Goal: Task Accomplishment & Management: Use online tool/utility

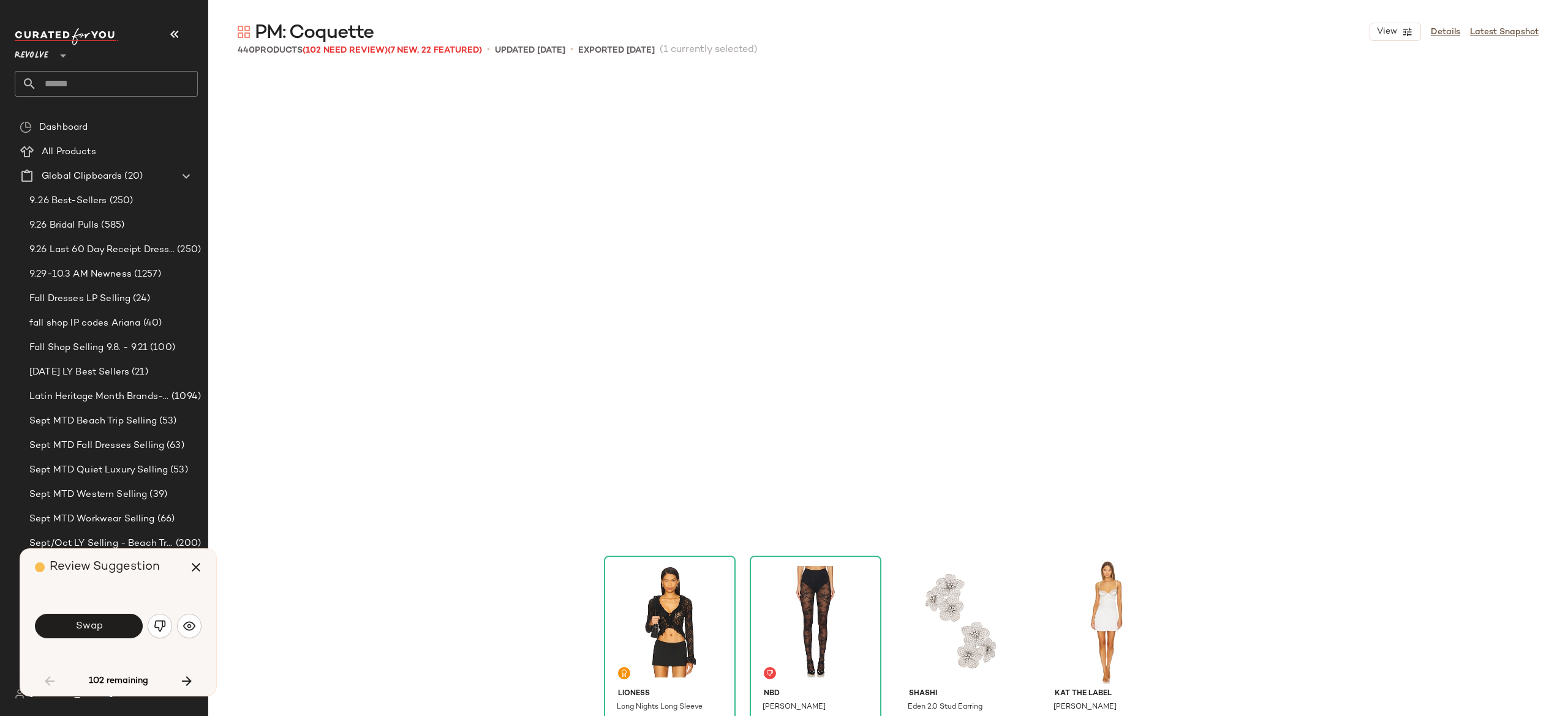
scroll to position [473, 0]
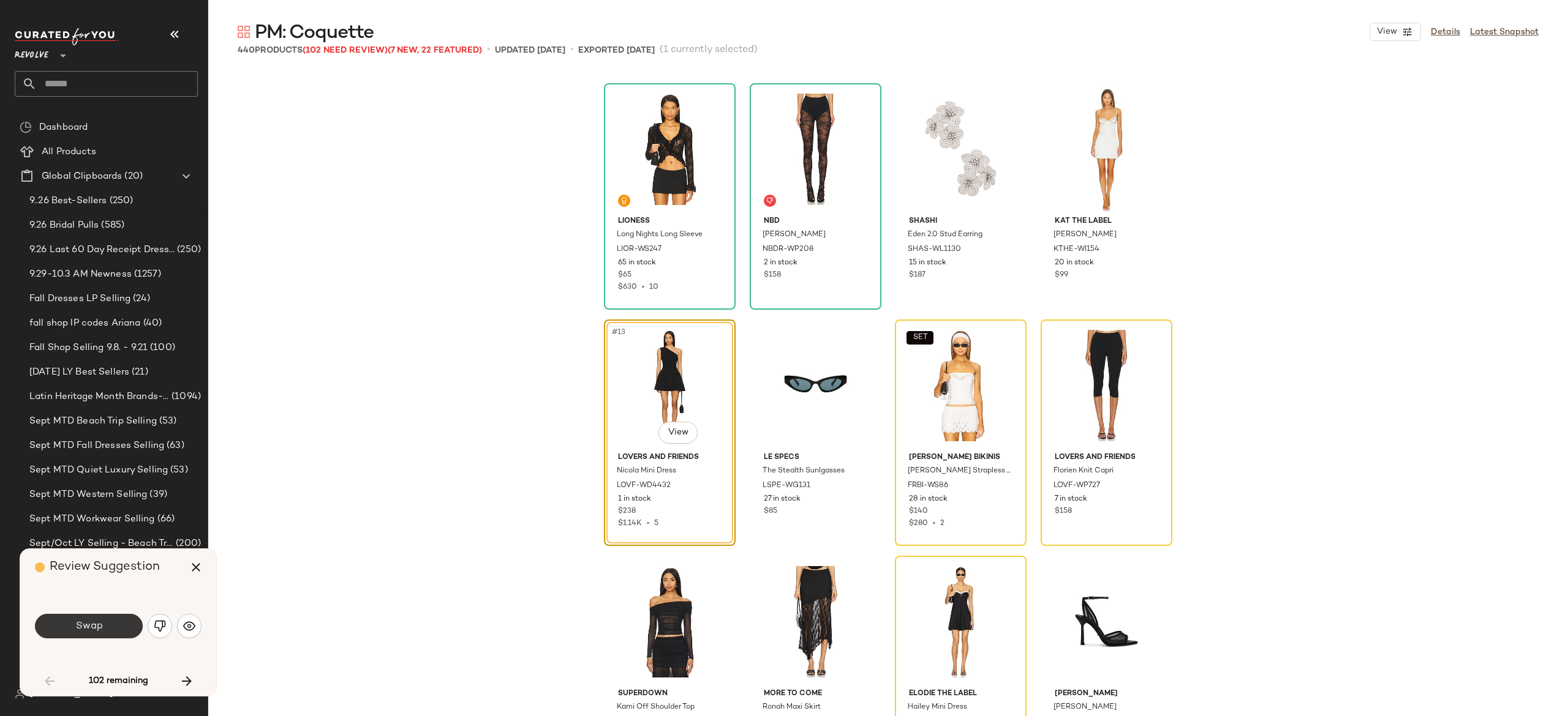
click at [113, 613] on div "Swap" at bounding box center [118, 626] width 167 height 30
click at [112, 626] on button "Swap" at bounding box center [88, 626] width 108 height 25
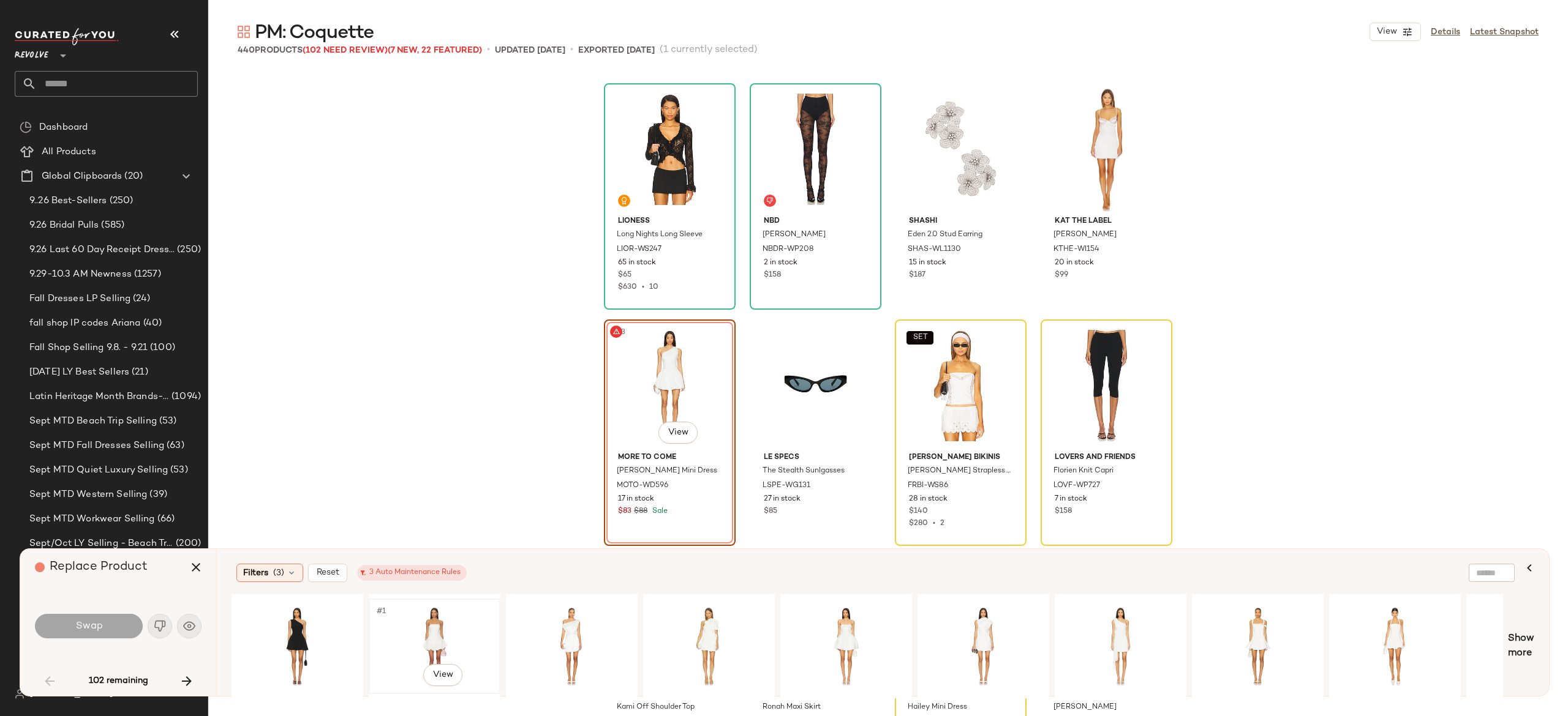
click at [427, 633] on div "#1 View" at bounding box center [434, 646] width 123 height 87
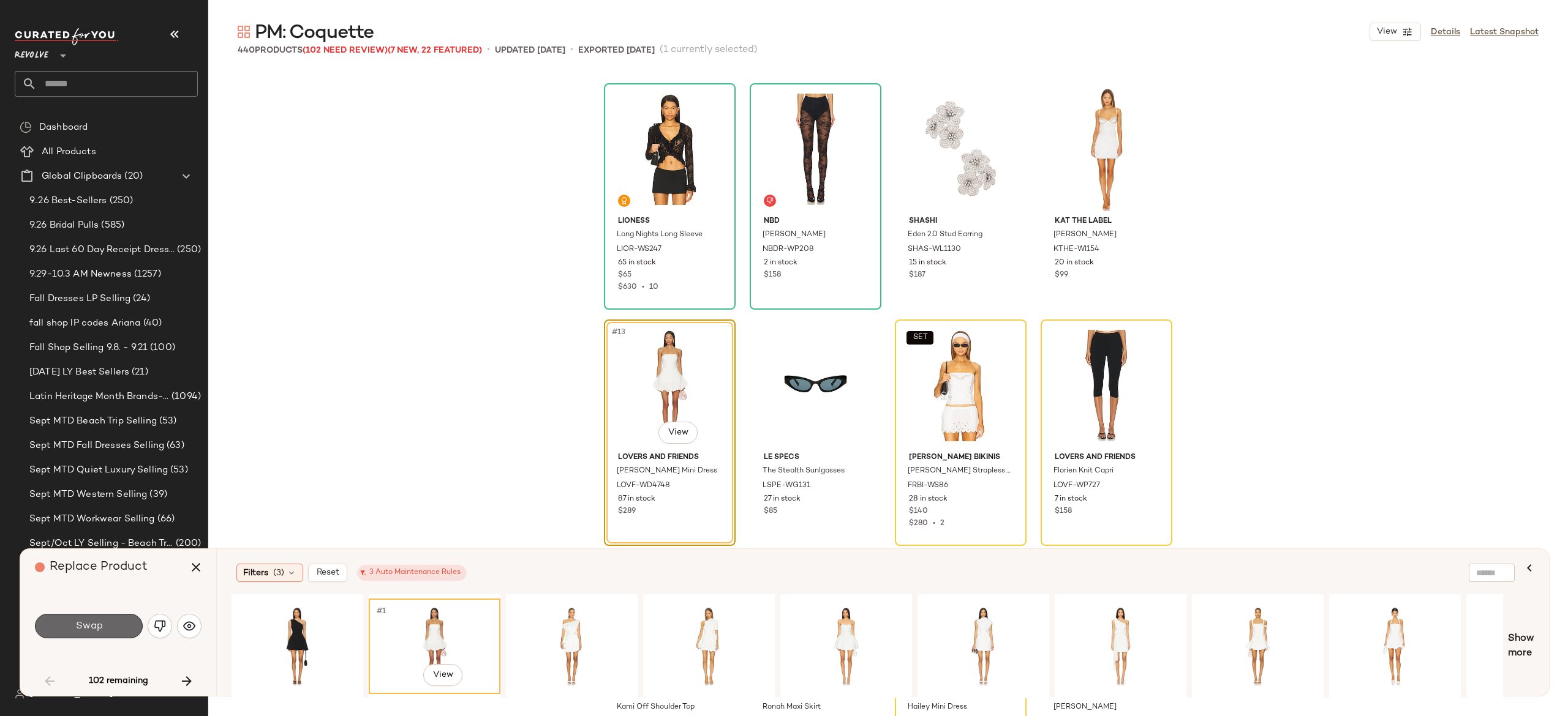
click at [120, 619] on button "Swap" at bounding box center [88, 626] width 108 height 25
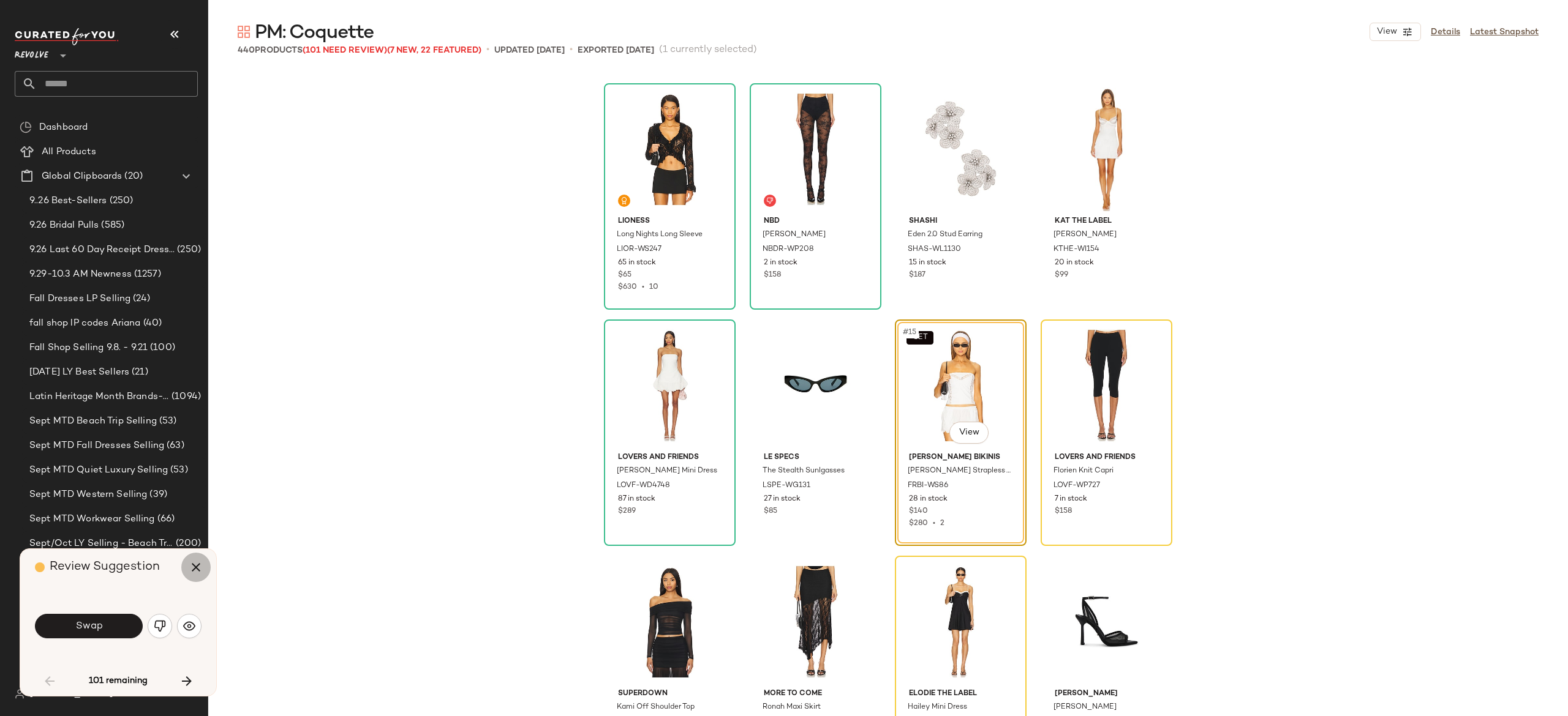
click at [196, 567] on icon "button" at bounding box center [196, 567] width 14 height 14
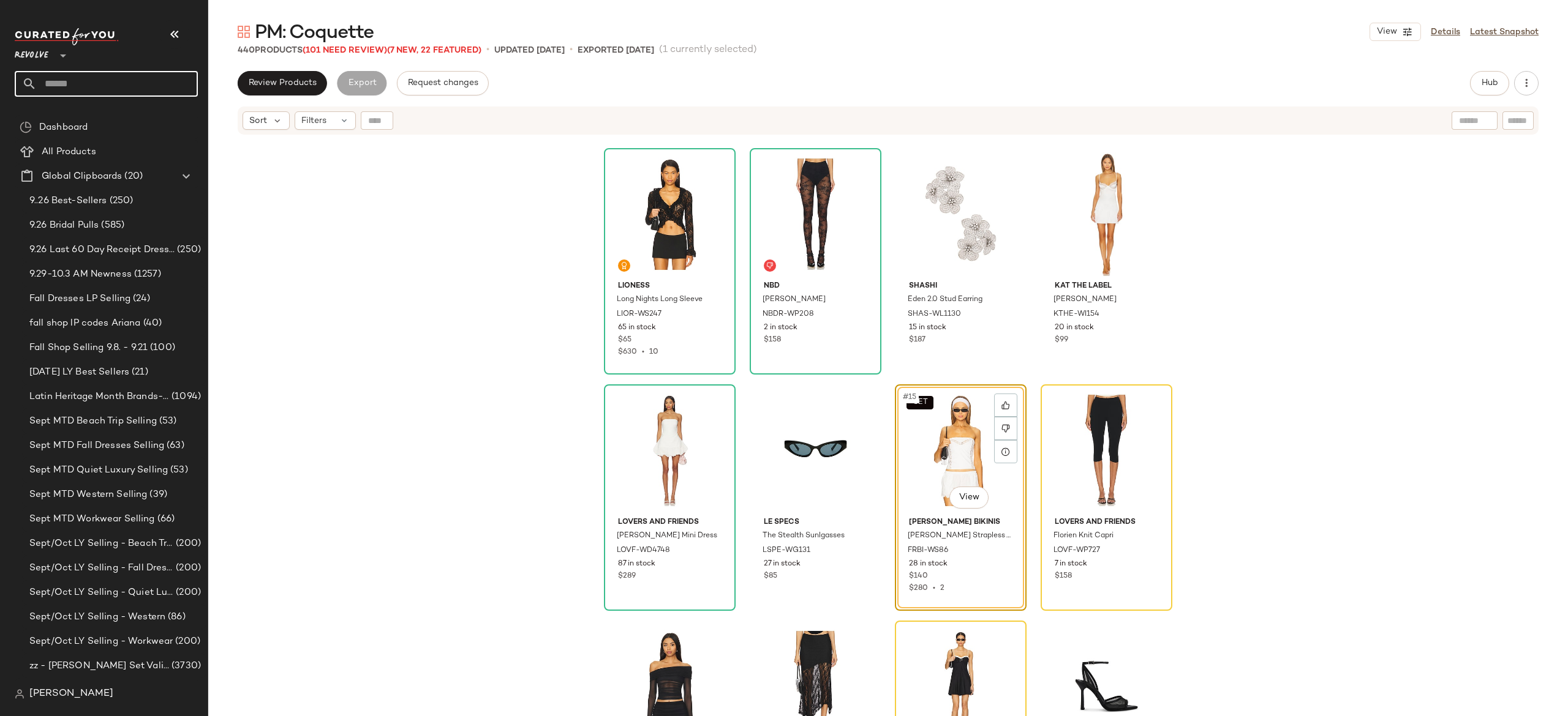
click at [165, 85] on input "text" at bounding box center [117, 84] width 161 height 26
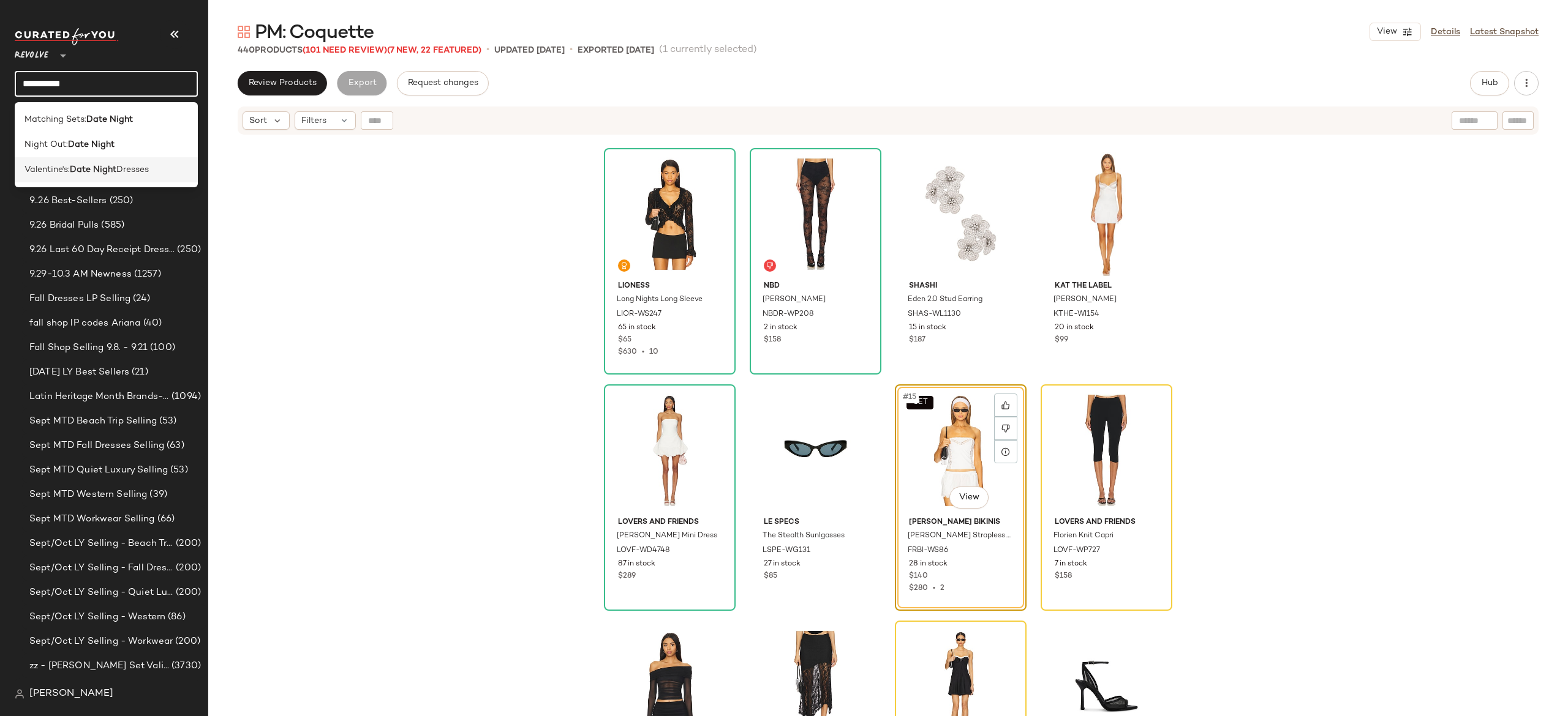
type input "**********"
click at [119, 166] on span "Dresses" at bounding box center [133, 169] width 32 height 13
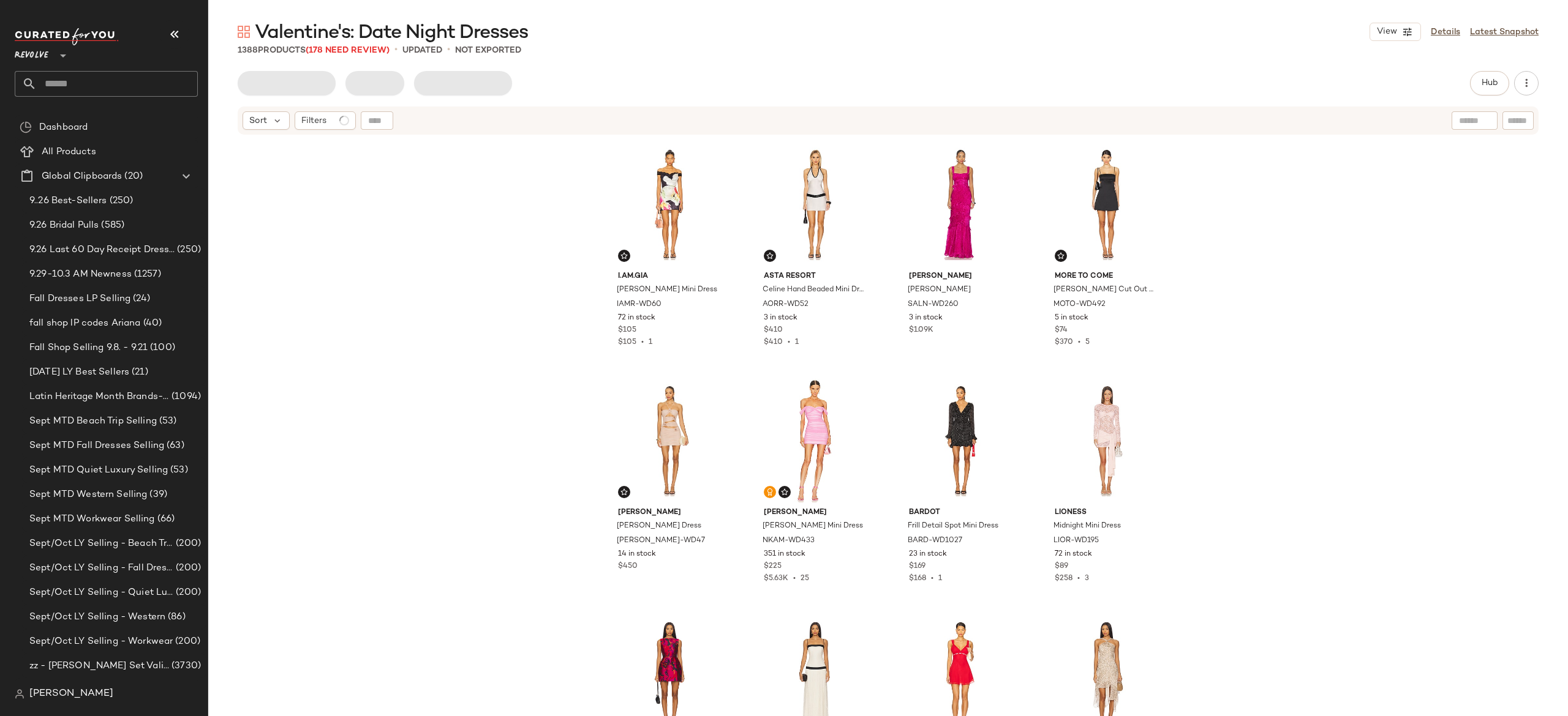
click at [499, 233] on div "I.AM.GIA [PERSON_NAME] Mini Dress IAMR-WD60 72 in stock $105 $105 • 1 ASTA RESO…" at bounding box center [888, 441] width 1360 height 611
click at [385, 49] on span "(178 Need Review)" at bounding box center [347, 50] width 84 height 9
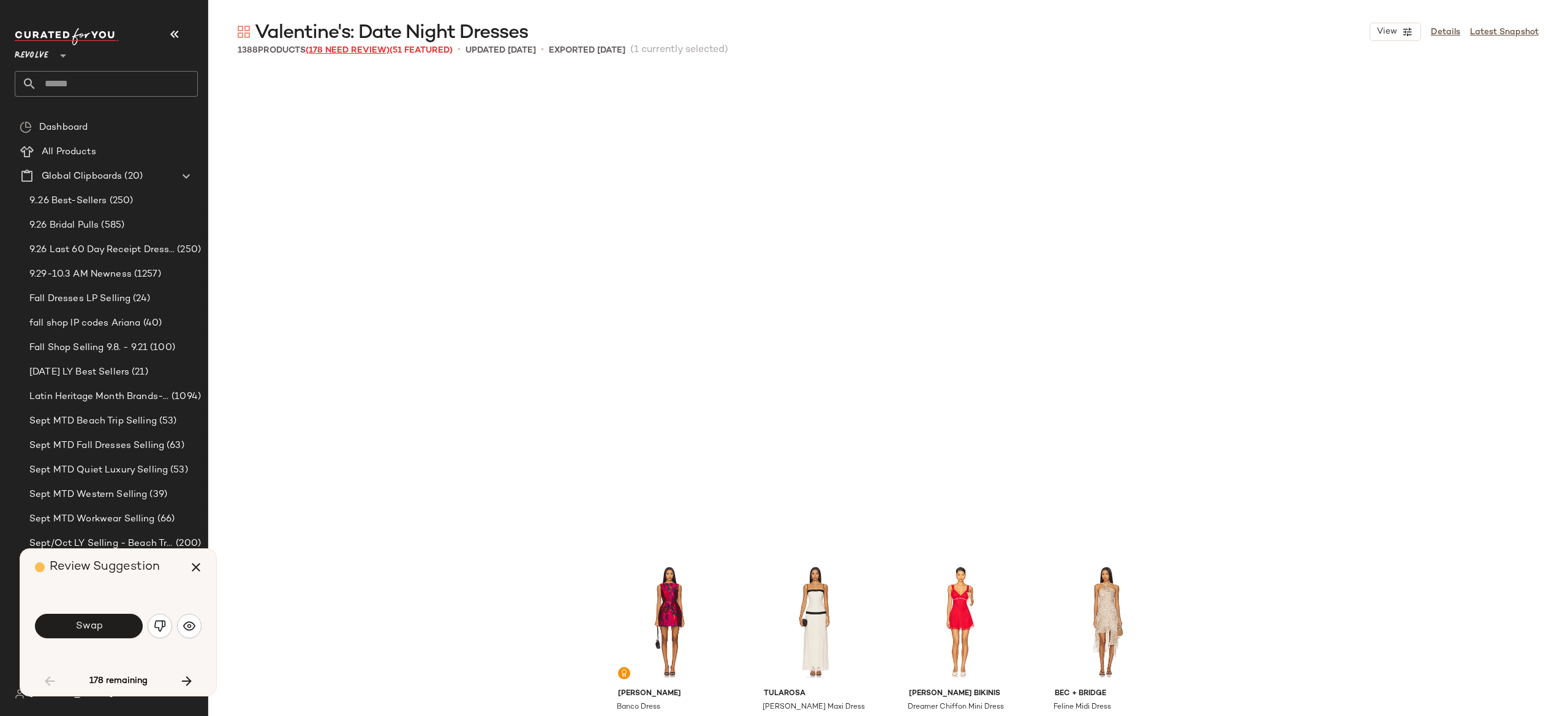
scroll to position [482, 0]
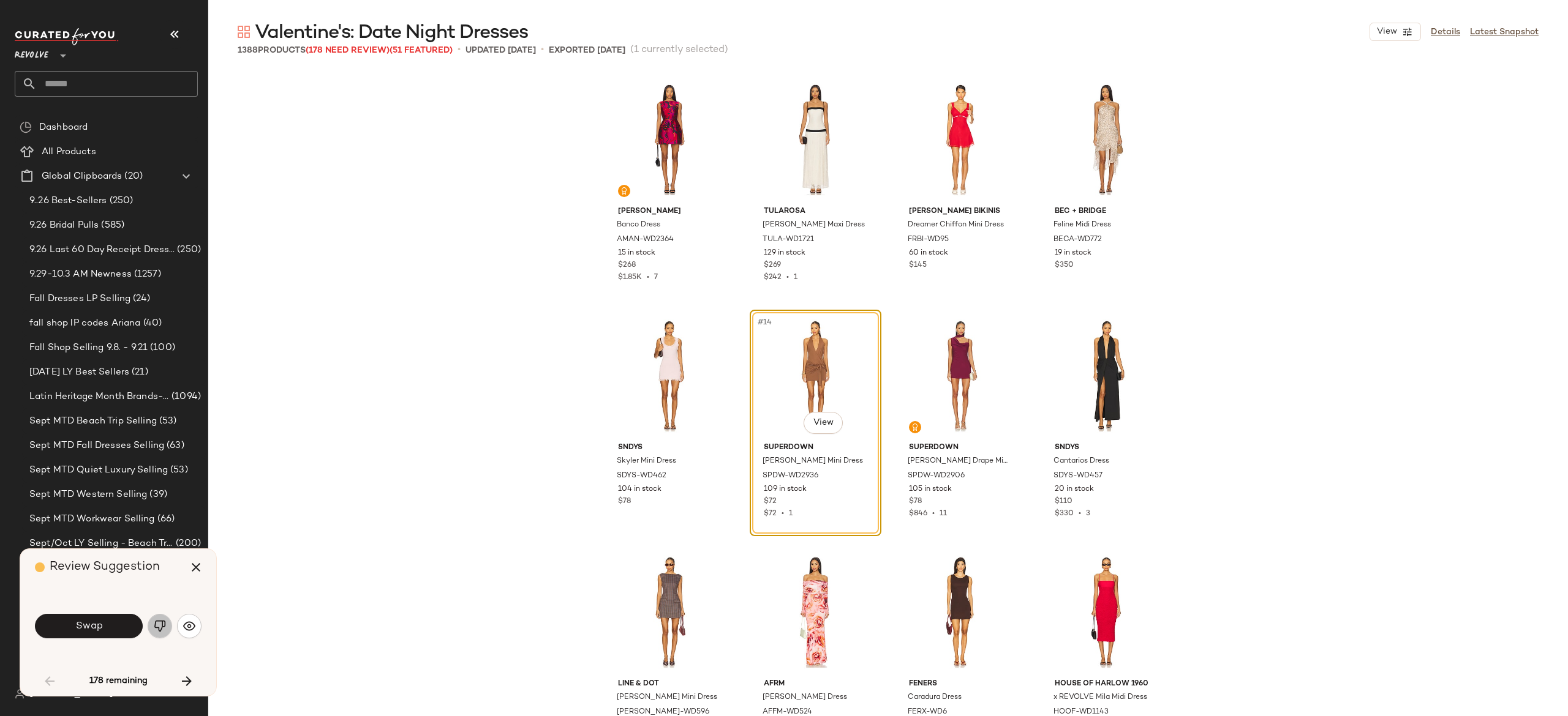
click at [158, 632] on img "button" at bounding box center [160, 626] width 12 height 12
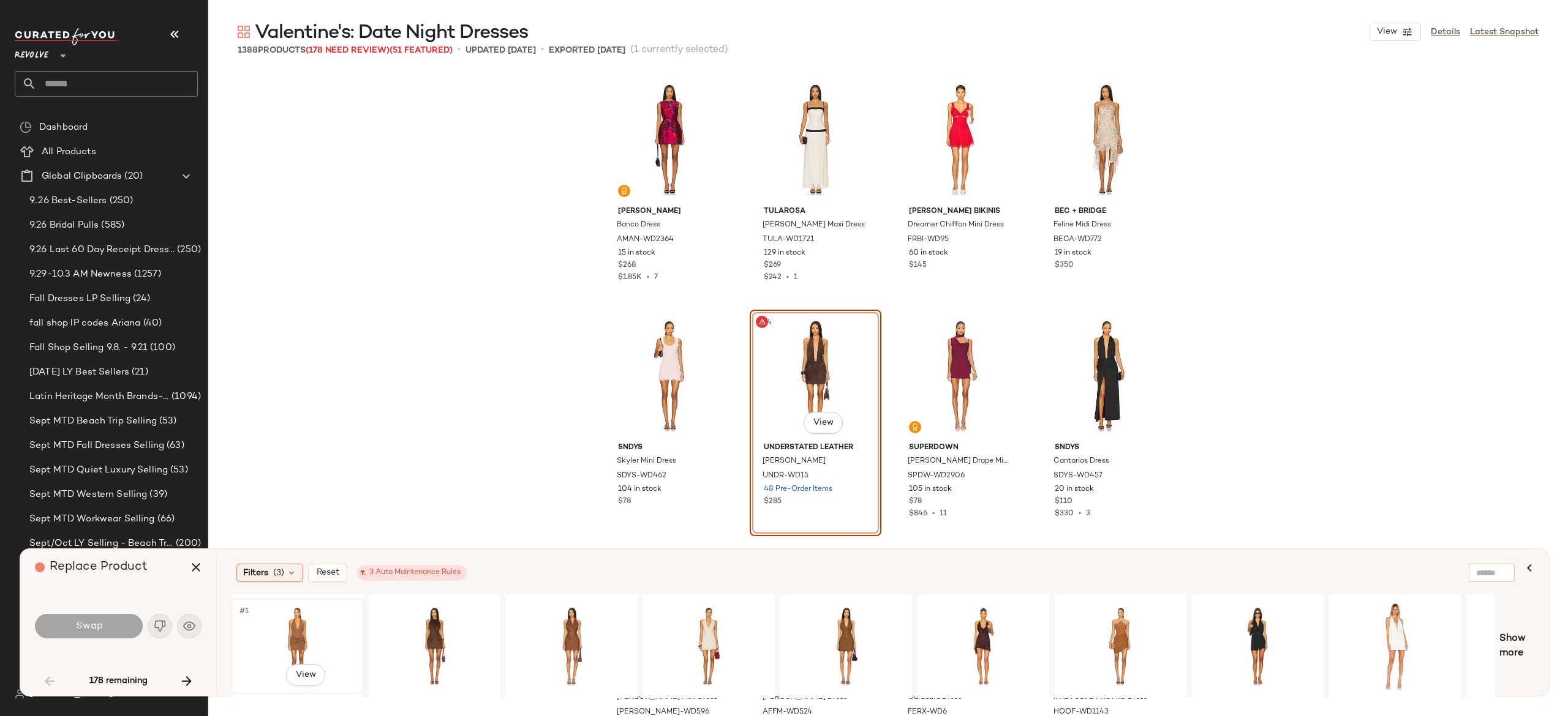
click at [294, 622] on div "#1 View" at bounding box center [297, 646] width 123 height 87
click at [128, 621] on button "Swap" at bounding box center [88, 626] width 108 height 25
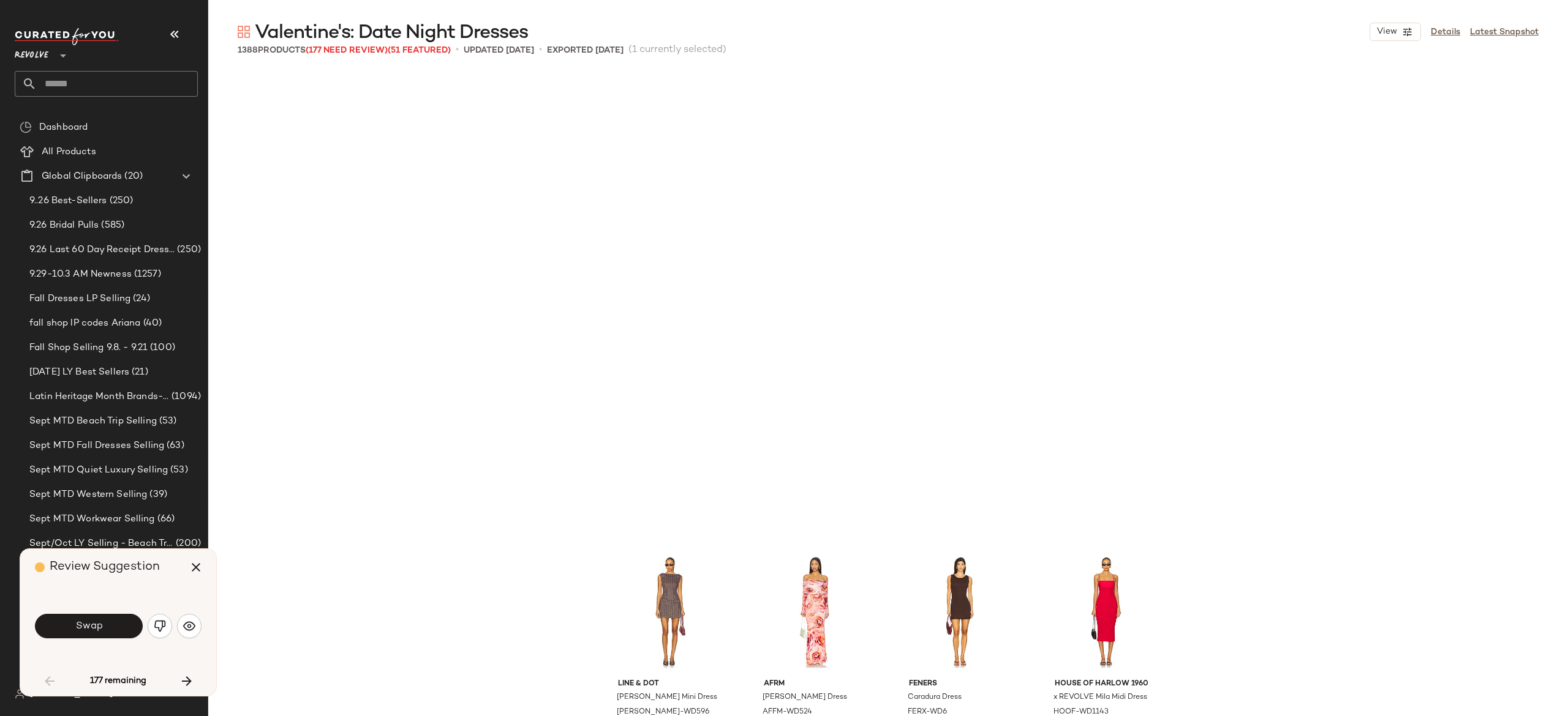
scroll to position [945, 0]
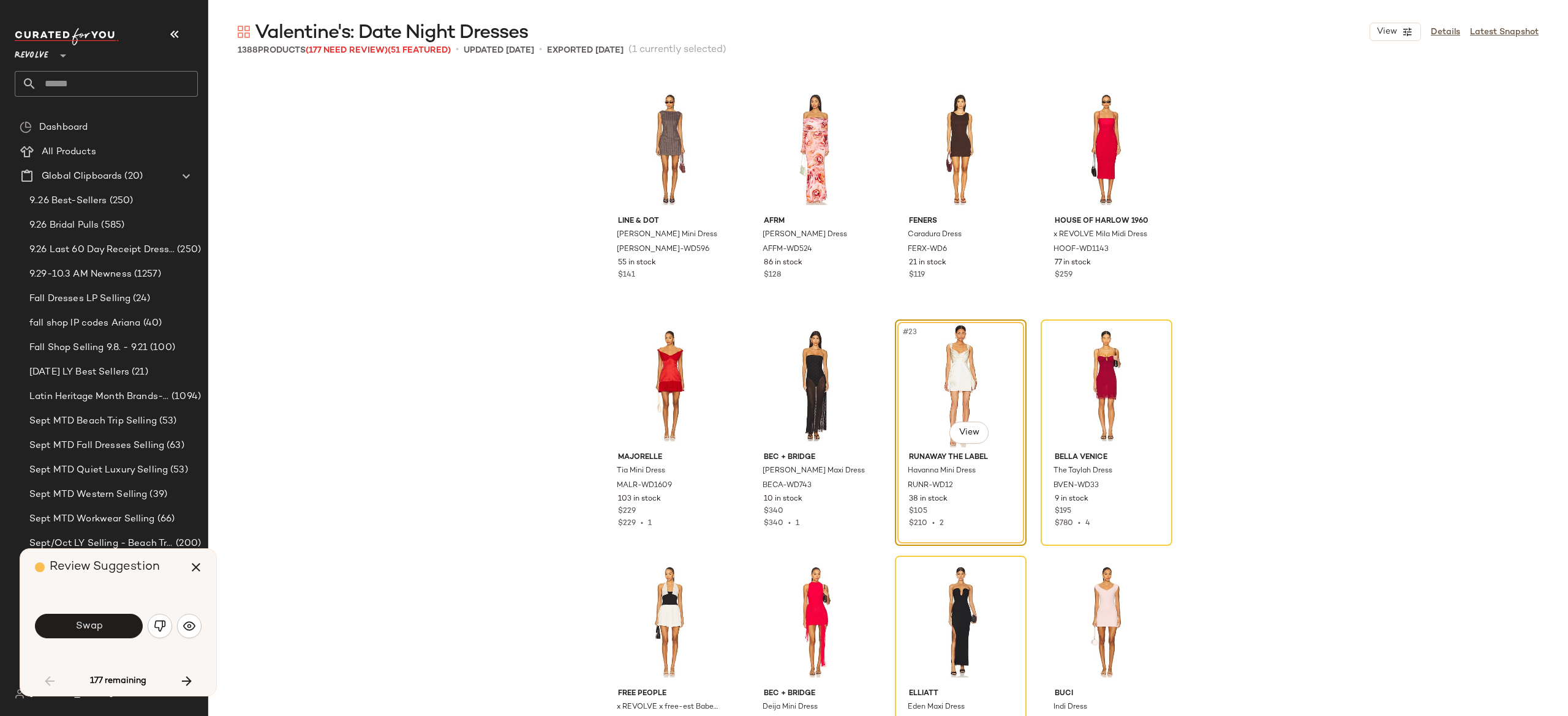
click at [128, 621] on button "Swap" at bounding box center [88, 626] width 108 height 25
click at [159, 626] on img "button" at bounding box center [160, 626] width 12 height 12
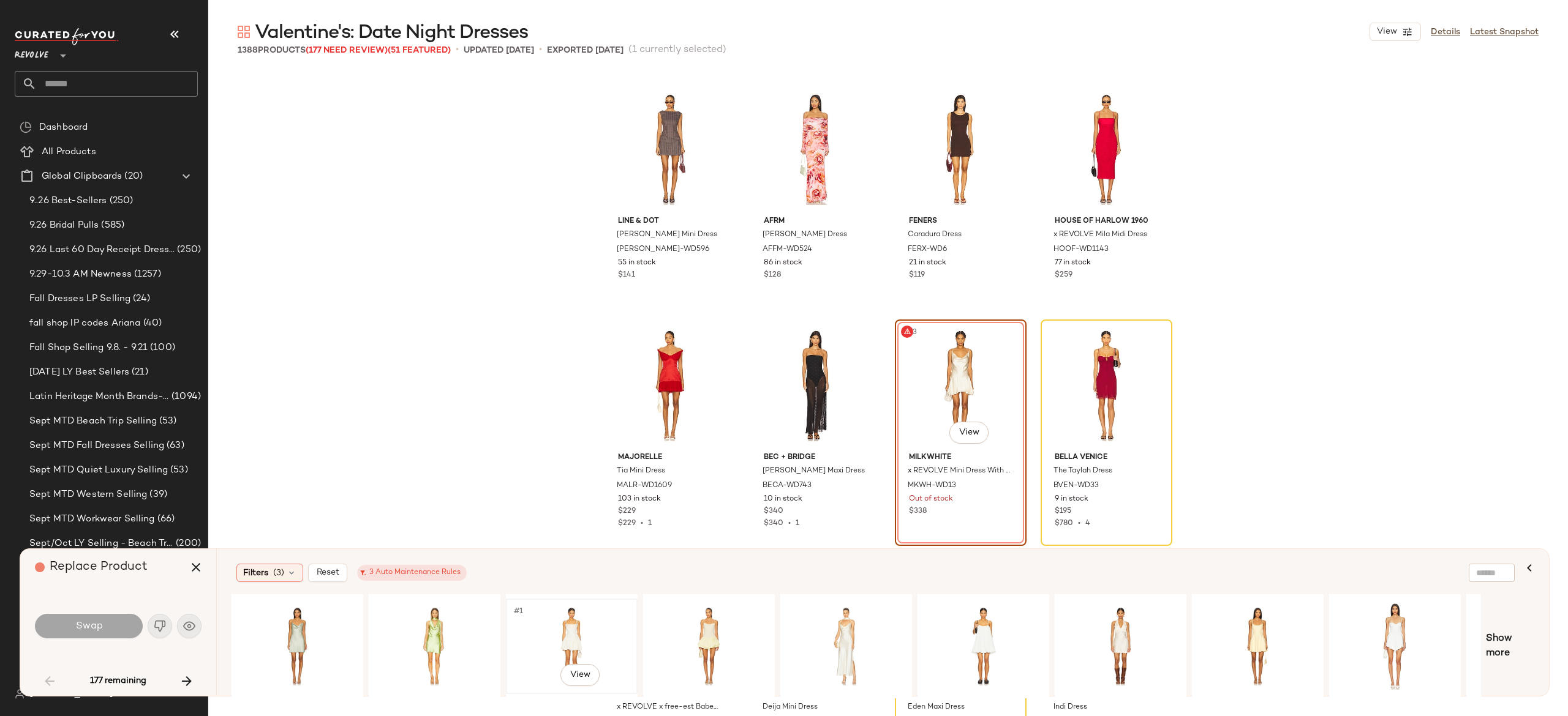
click at [576, 619] on div "#1 View" at bounding box center [572, 646] width 123 height 87
click at [122, 626] on button "Swap" at bounding box center [88, 626] width 108 height 25
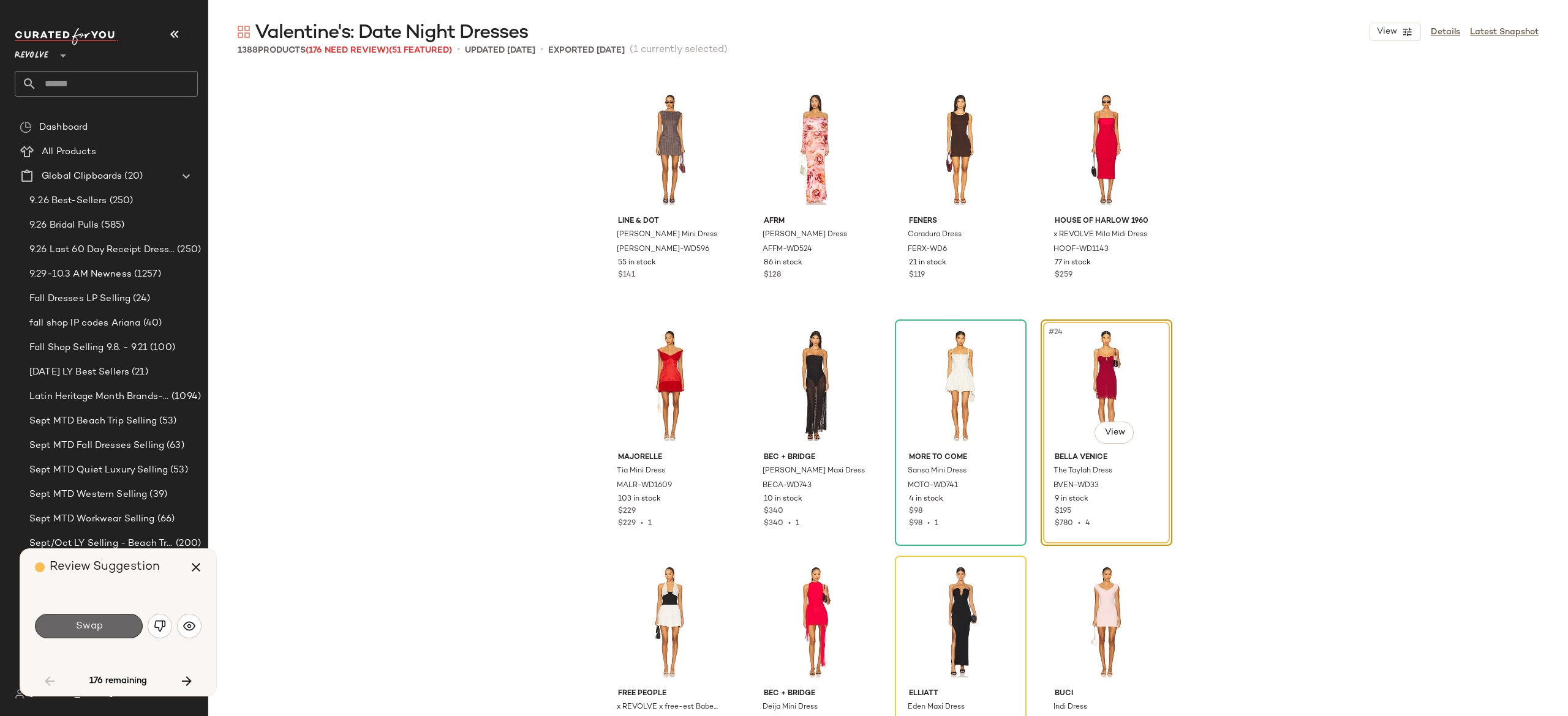
click at [120, 628] on button "Swap" at bounding box center [88, 626] width 108 height 25
click at [161, 624] on img "button" at bounding box center [160, 626] width 12 height 12
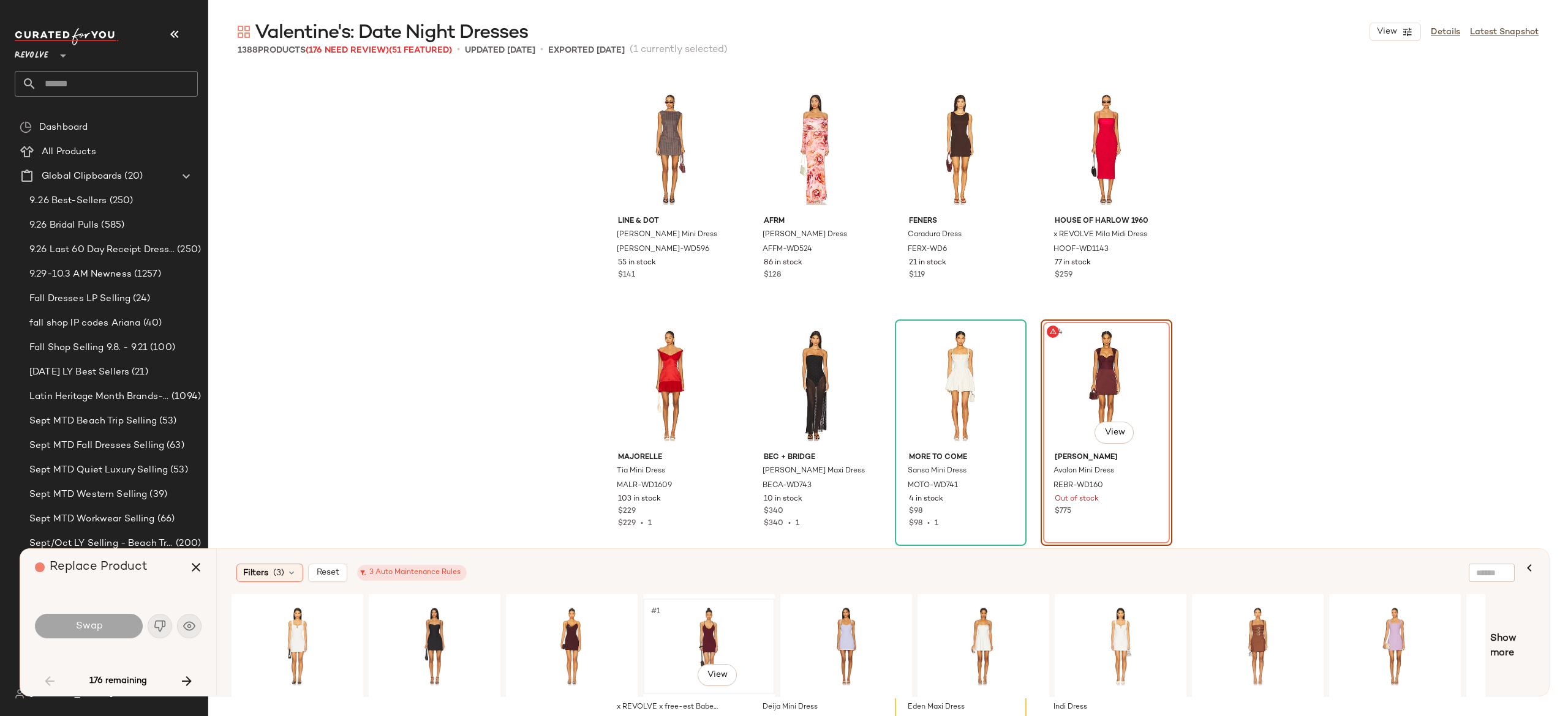
click at [718, 626] on div "#1 View" at bounding box center [709, 646] width 123 height 87
click at [126, 624] on button "Swap" at bounding box center [88, 626] width 108 height 25
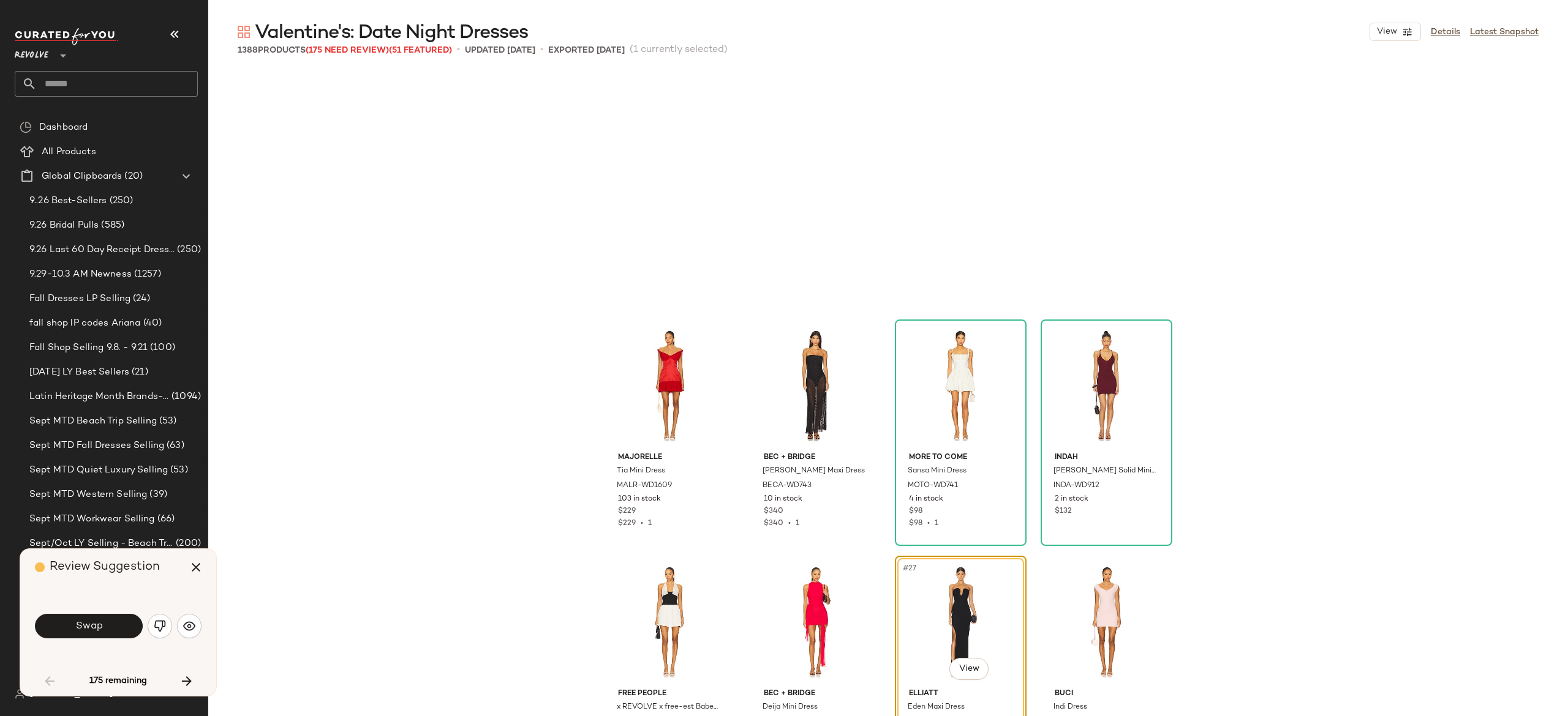
scroll to position [1181, 0]
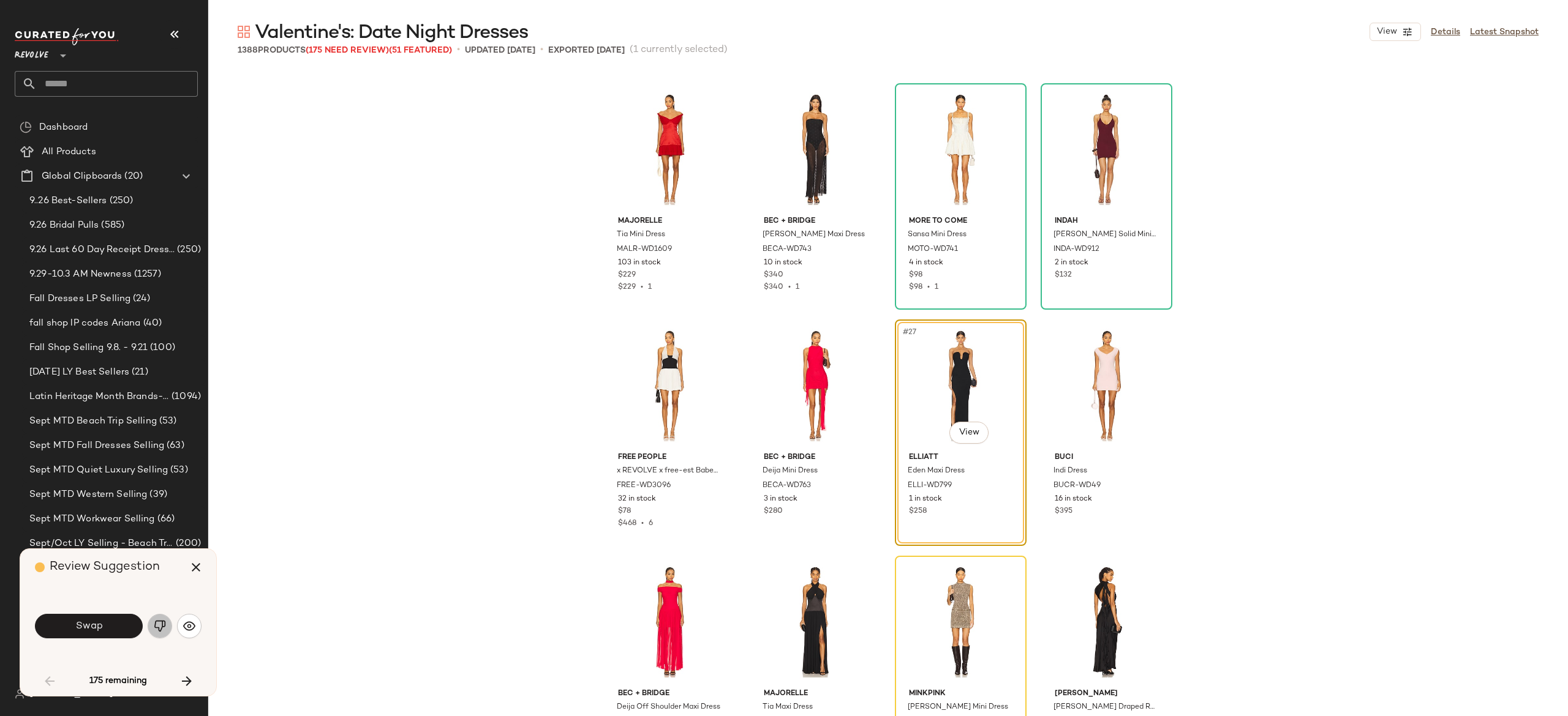
click at [162, 624] on img "button" at bounding box center [160, 626] width 12 height 12
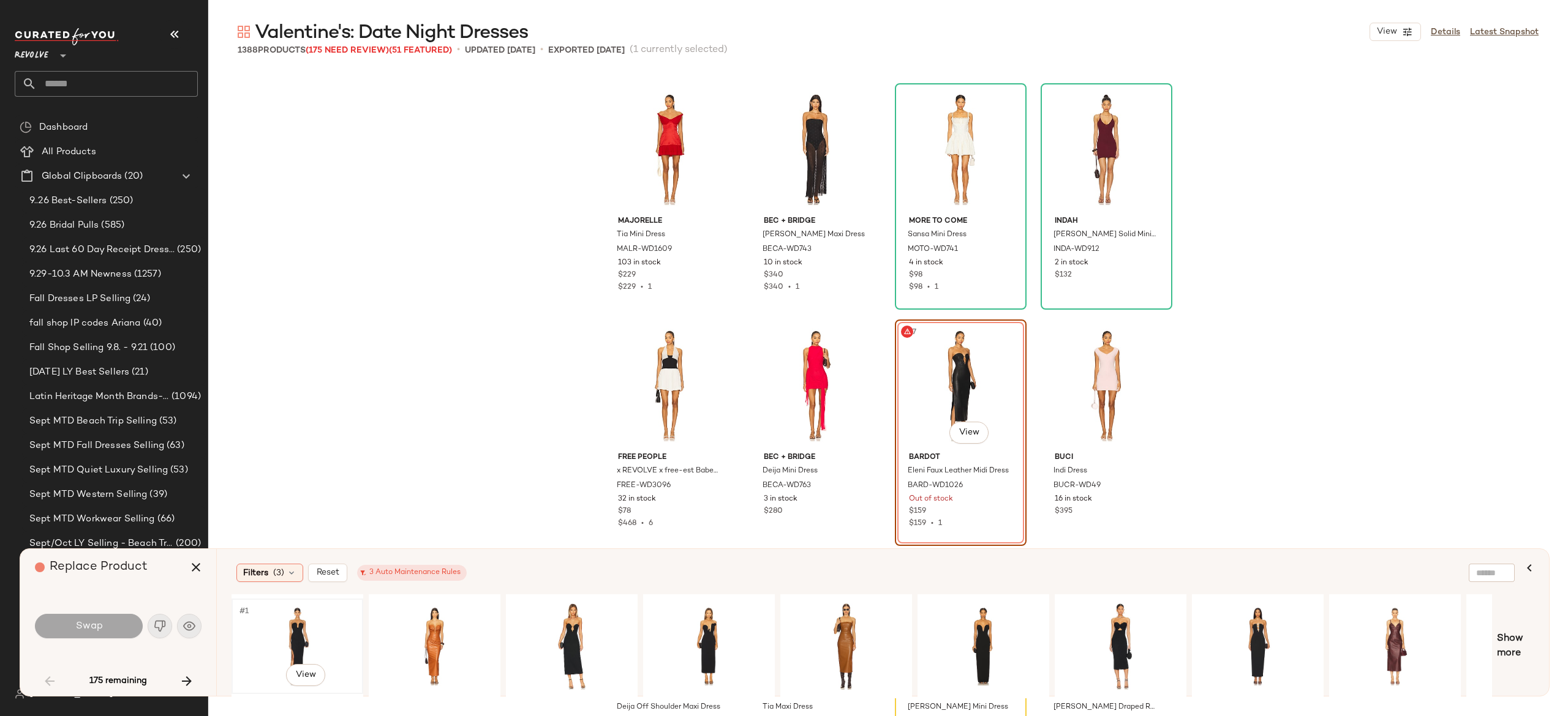
click at [295, 621] on div "#1 View" at bounding box center [297, 646] width 123 height 87
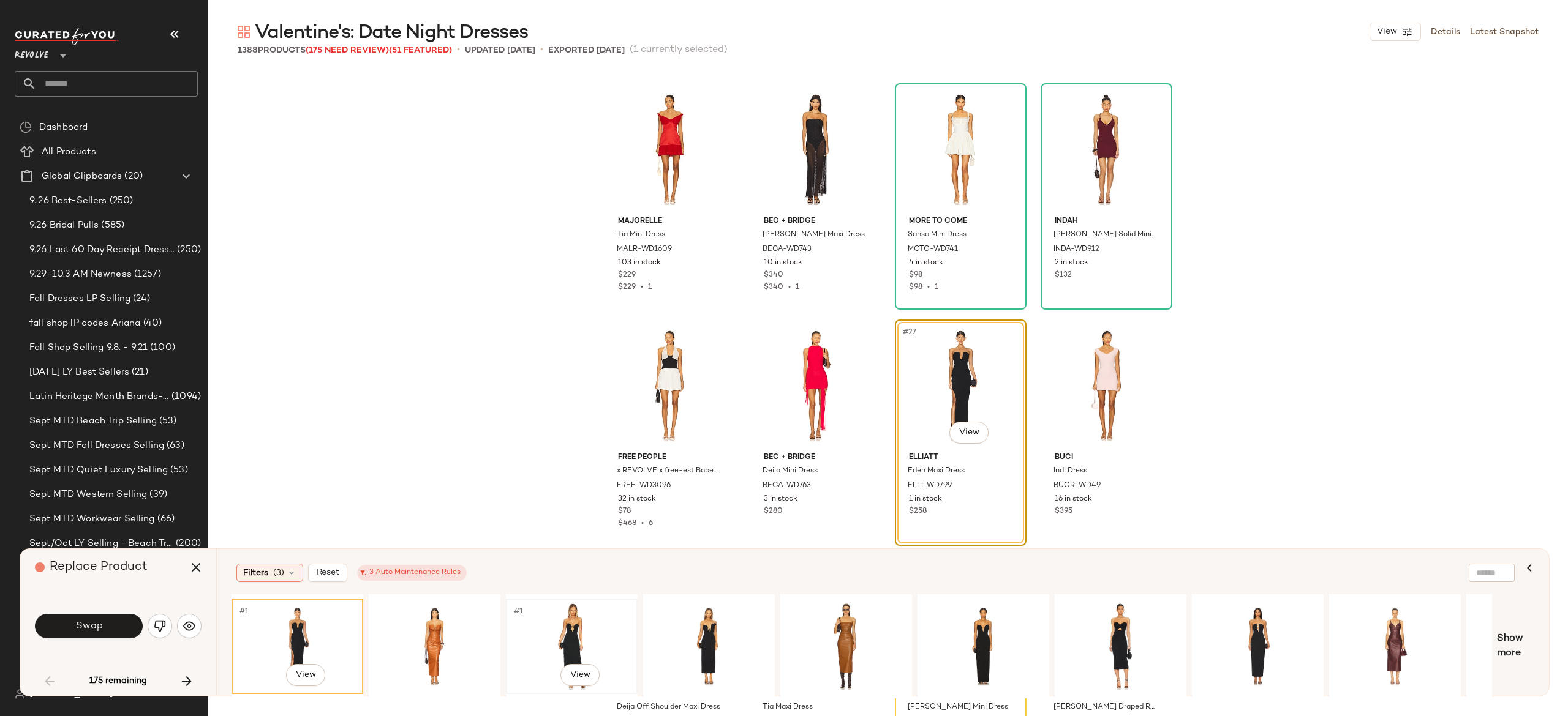
click at [577, 627] on div "#1 View" at bounding box center [572, 646] width 123 height 87
click at [707, 622] on div "#1 View" at bounding box center [709, 646] width 123 height 87
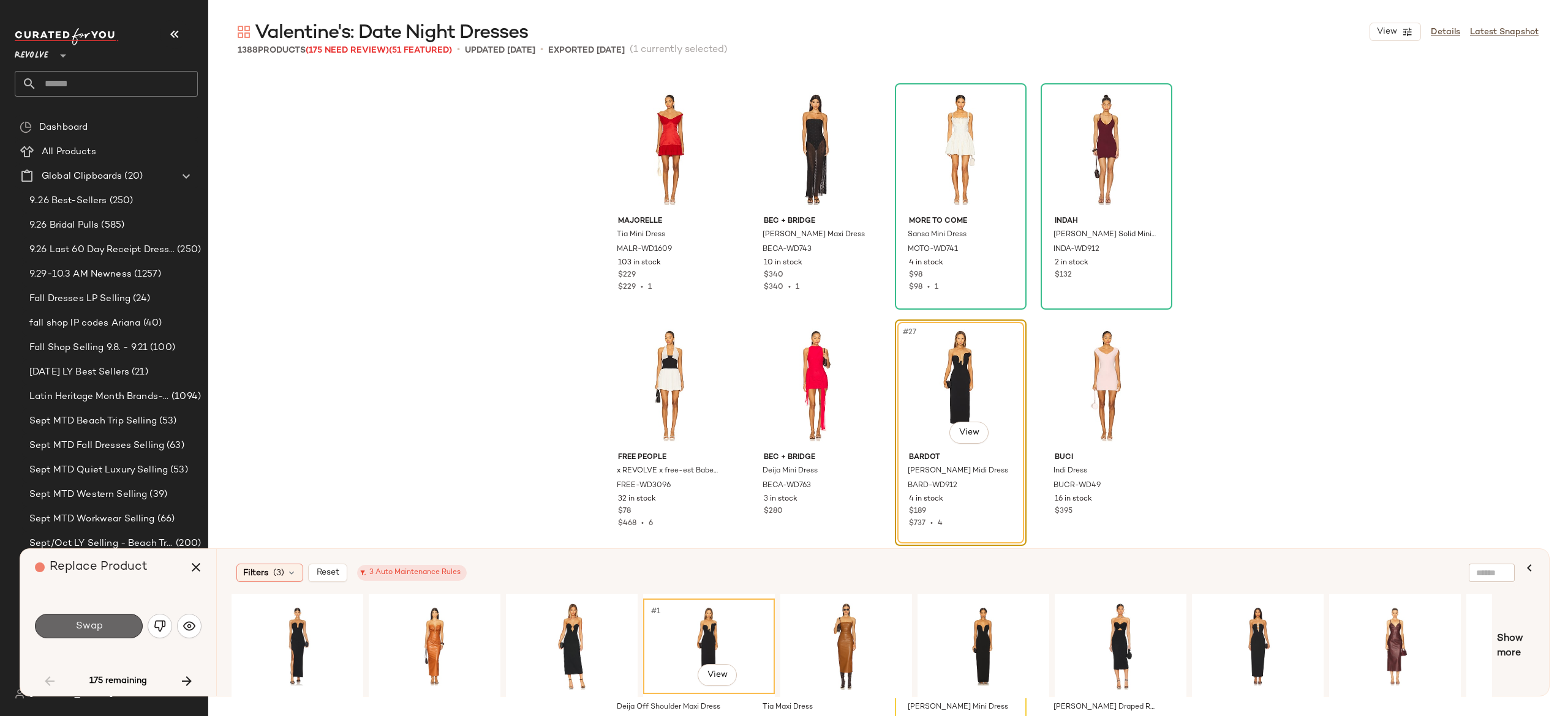
click at [118, 622] on button "Swap" at bounding box center [88, 626] width 108 height 25
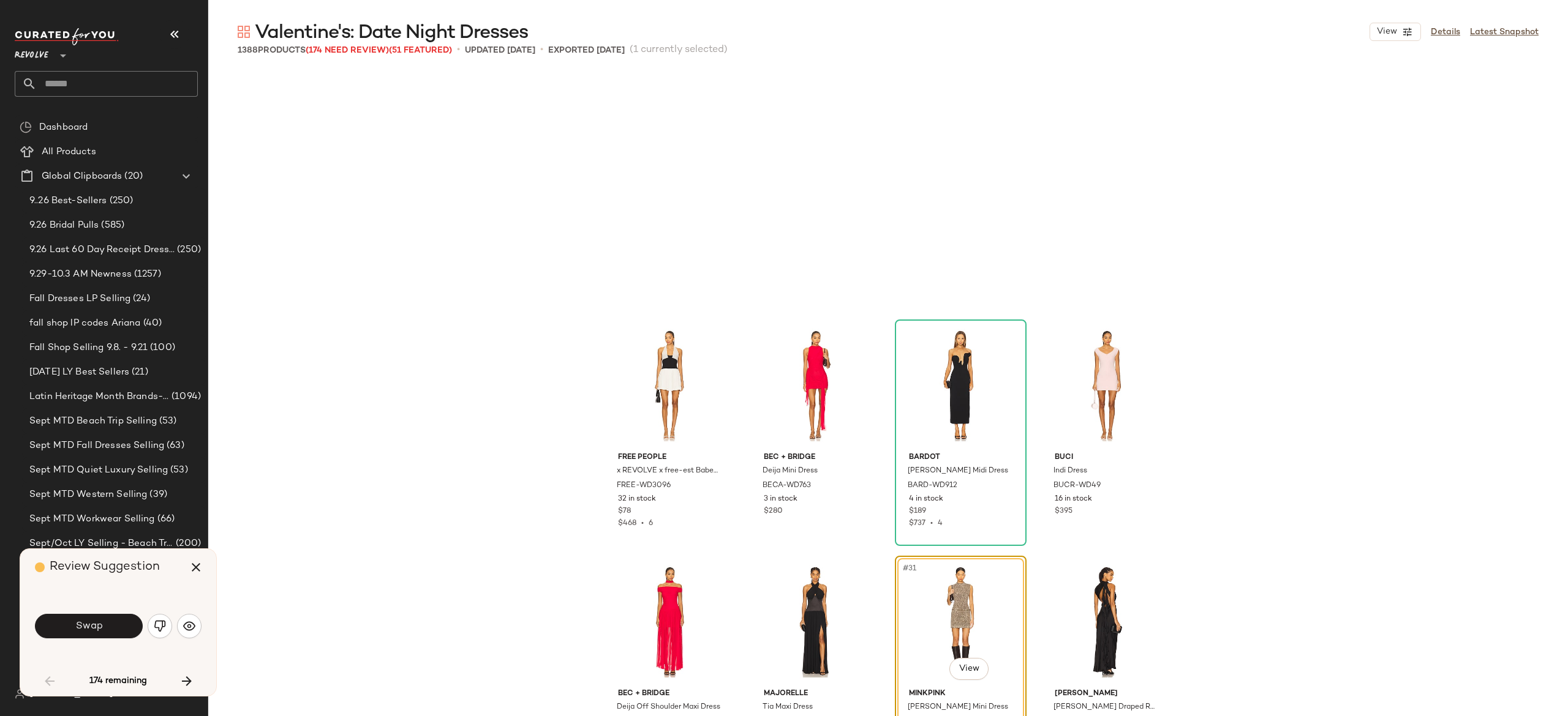
scroll to position [1418, 0]
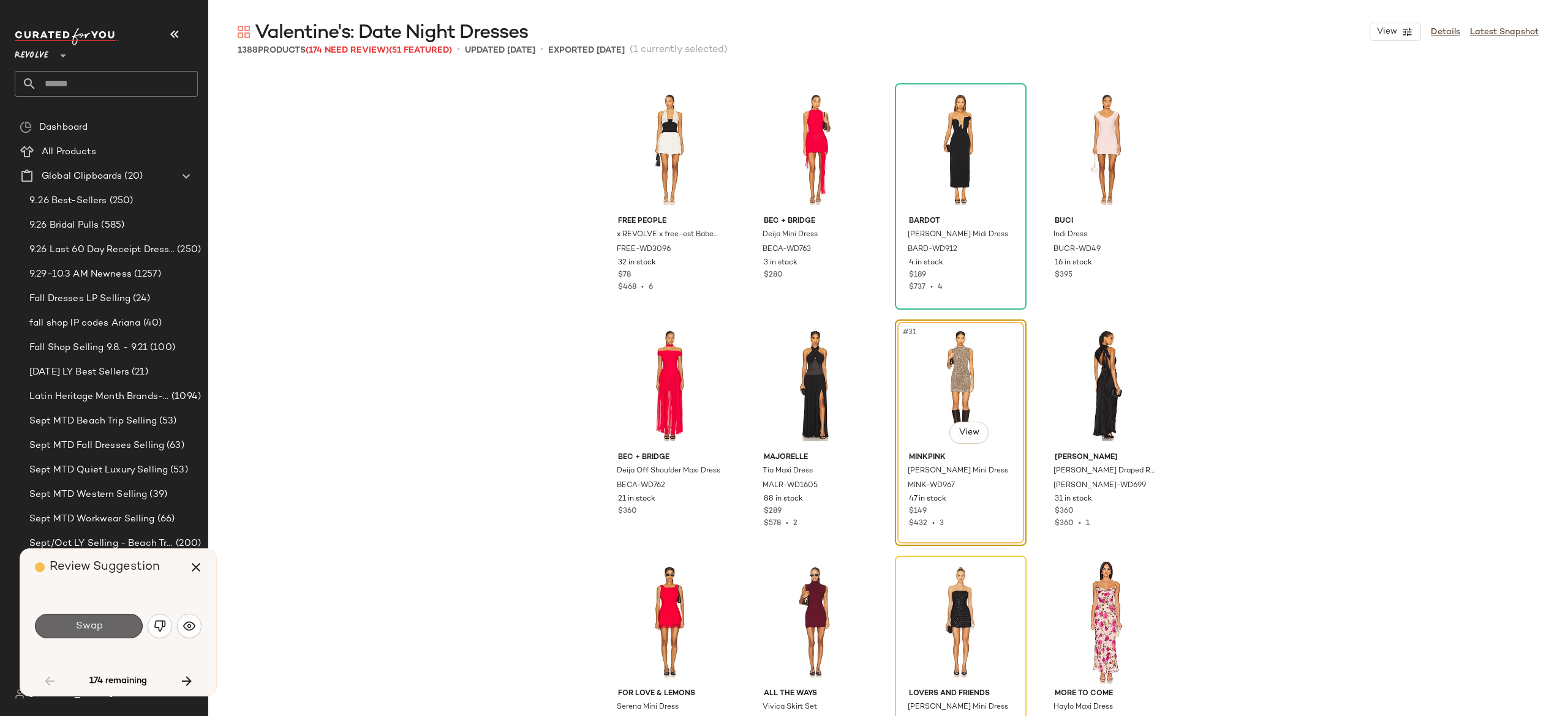
click at [104, 622] on button "Swap" at bounding box center [88, 626] width 108 height 25
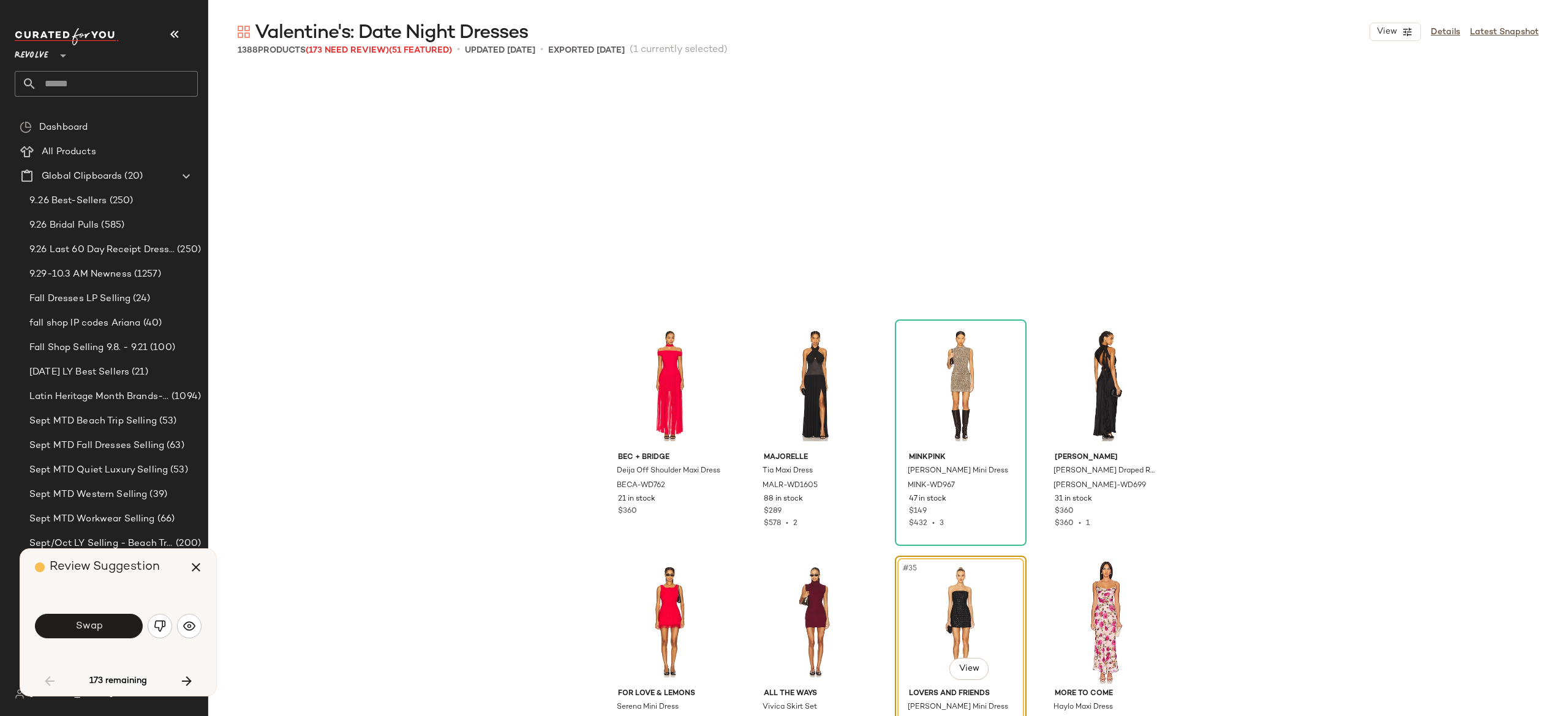
scroll to position [1654, 0]
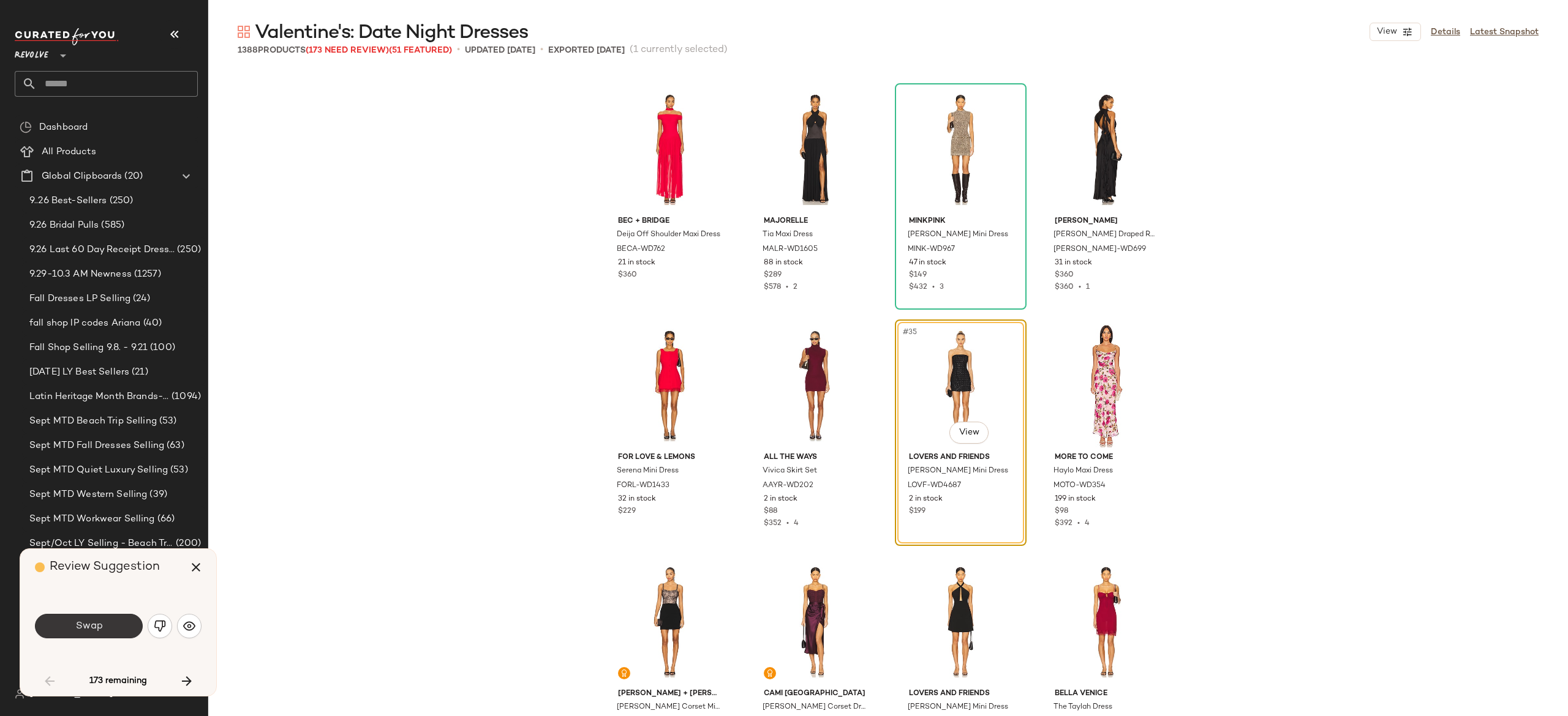
click at [105, 623] on button "Swap" at bounding box center [88, 626] width 108 height 25
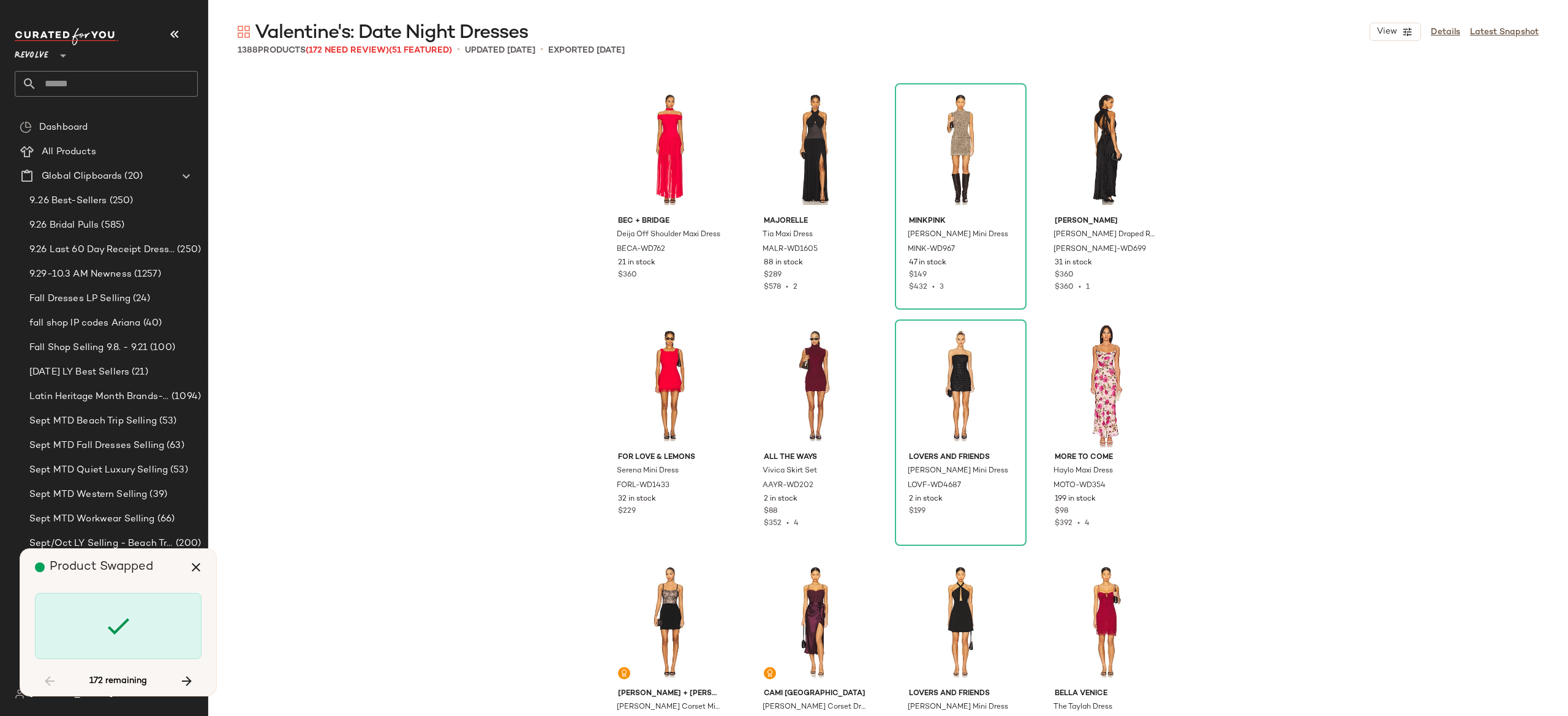
scroll to position [2835, 0]
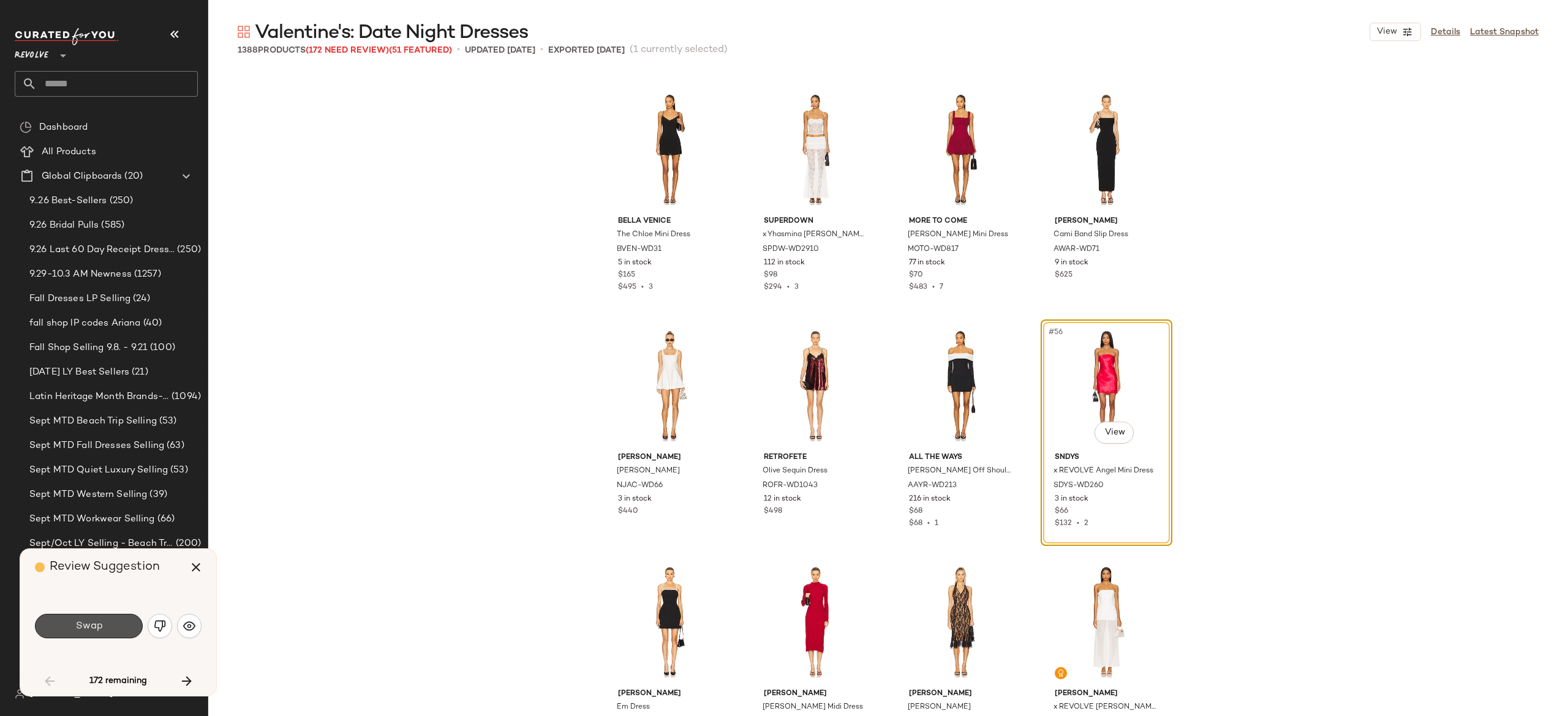
click at [106, 623] on button "Swap" at bounding box center [88, 626] width 108 height 25
click at [162, 626] on img "button" at bounding box center [160, 626] width 12 height 12
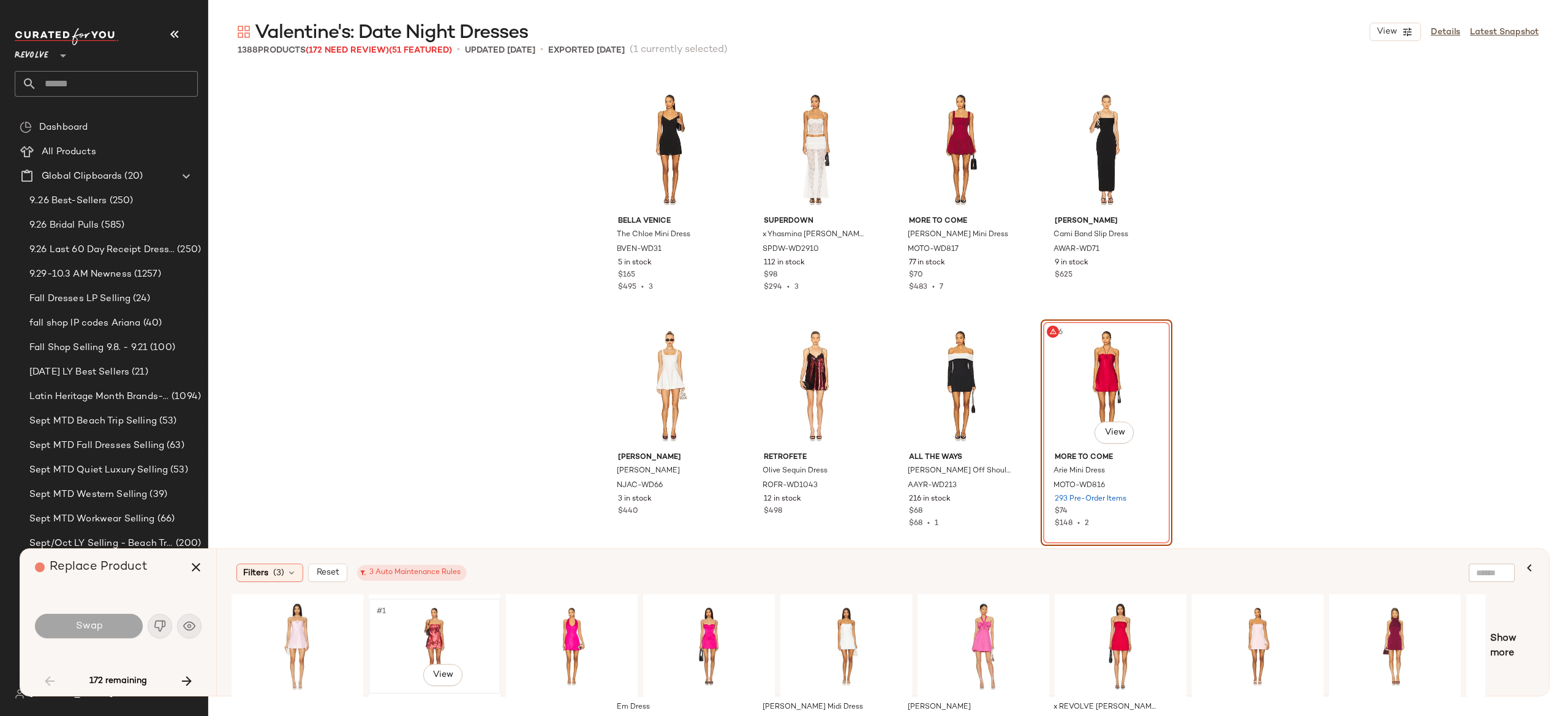
click at [437, 619] on div "#1 View" at bounding box center [434, 646] width 123 height 87
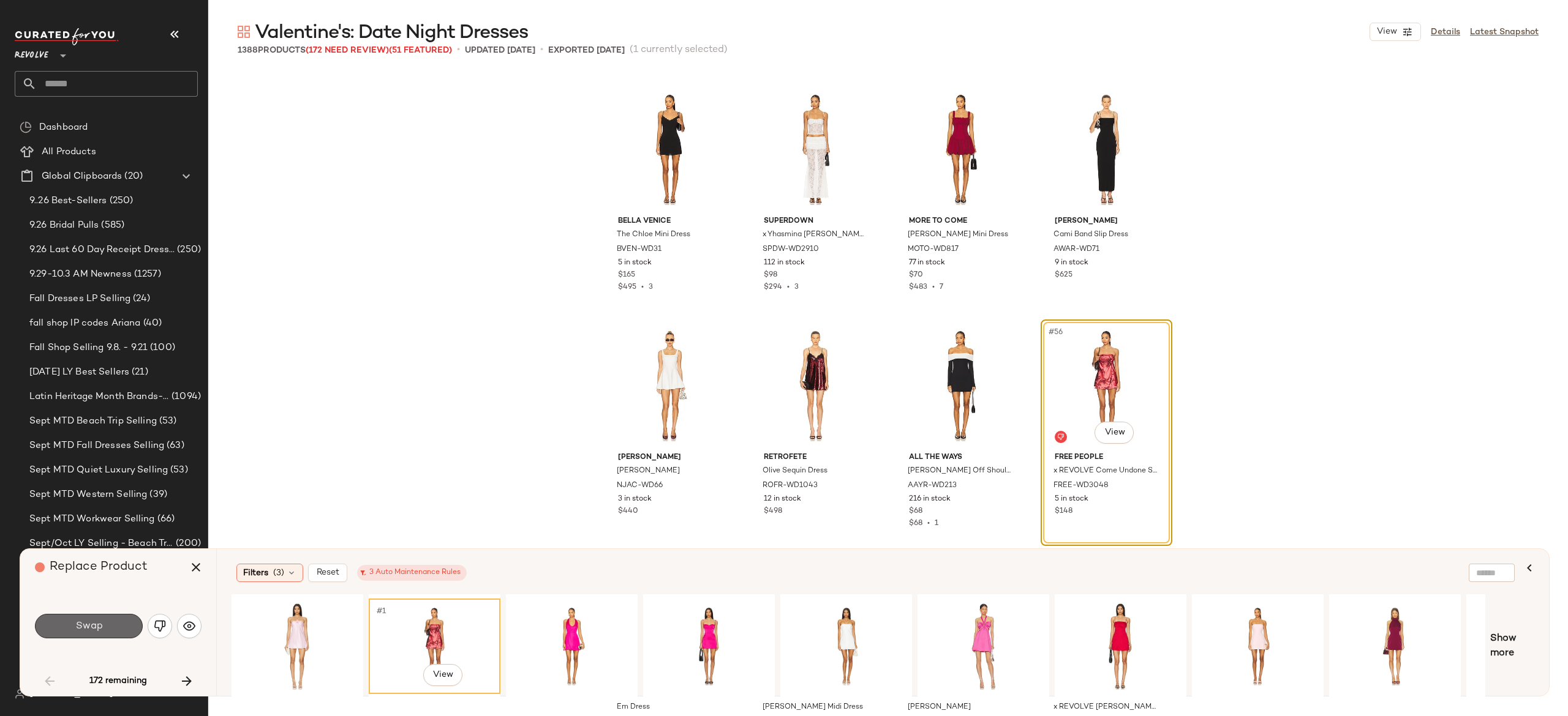
click at [123, 623] on button "Swap" at bounding box center [88, 626] width 108 height 25
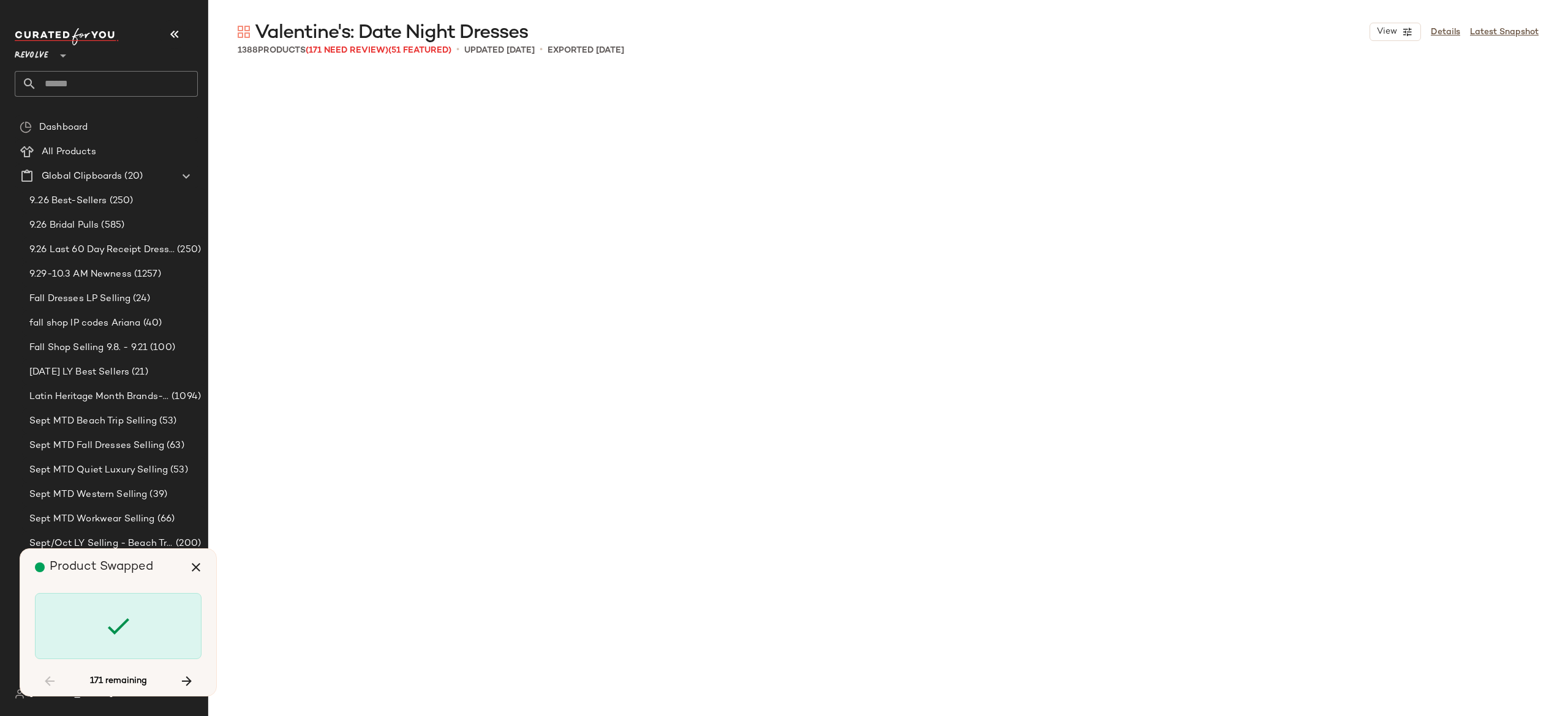
scroll to position [4253, 0]
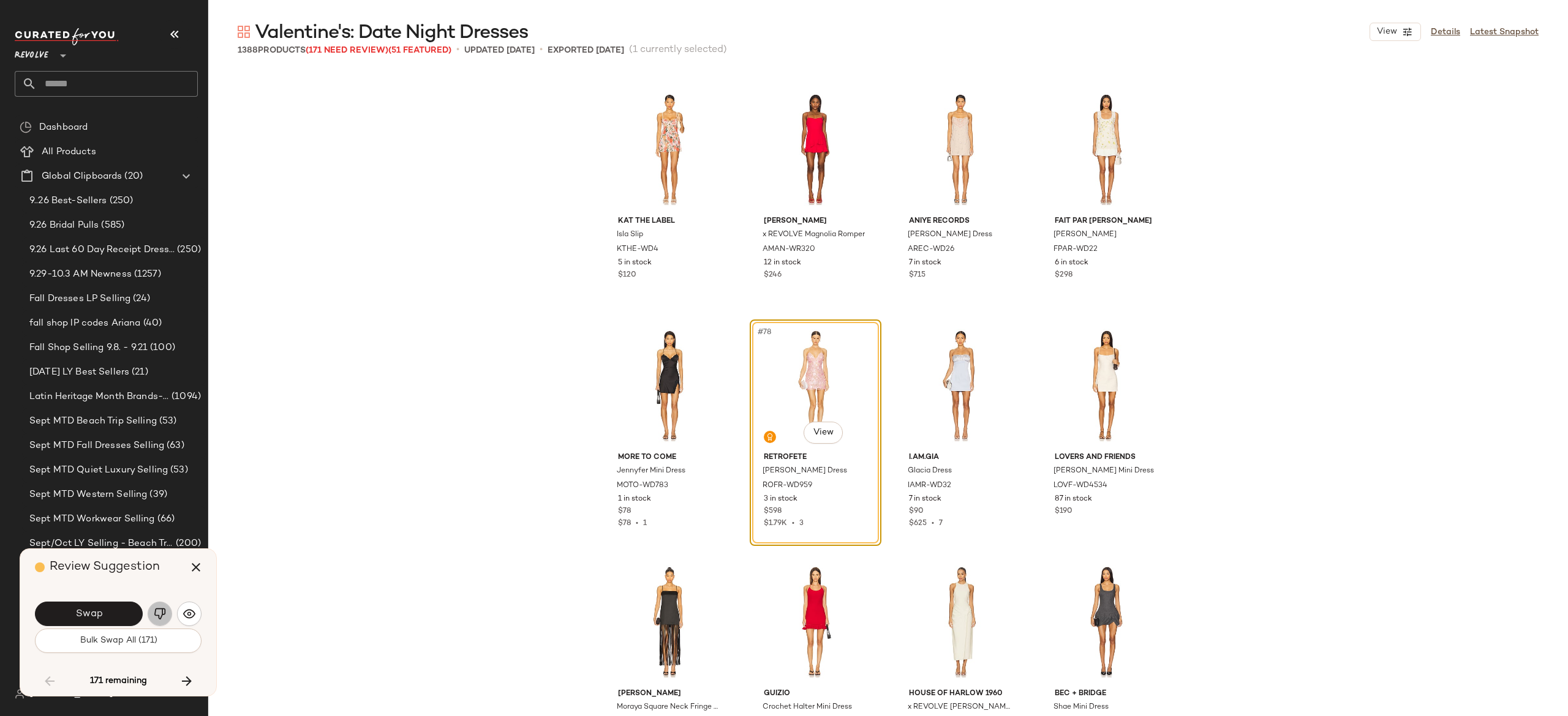
click at [163, 609] on img "button" at bounding box center [160, 614] width 12 height 12
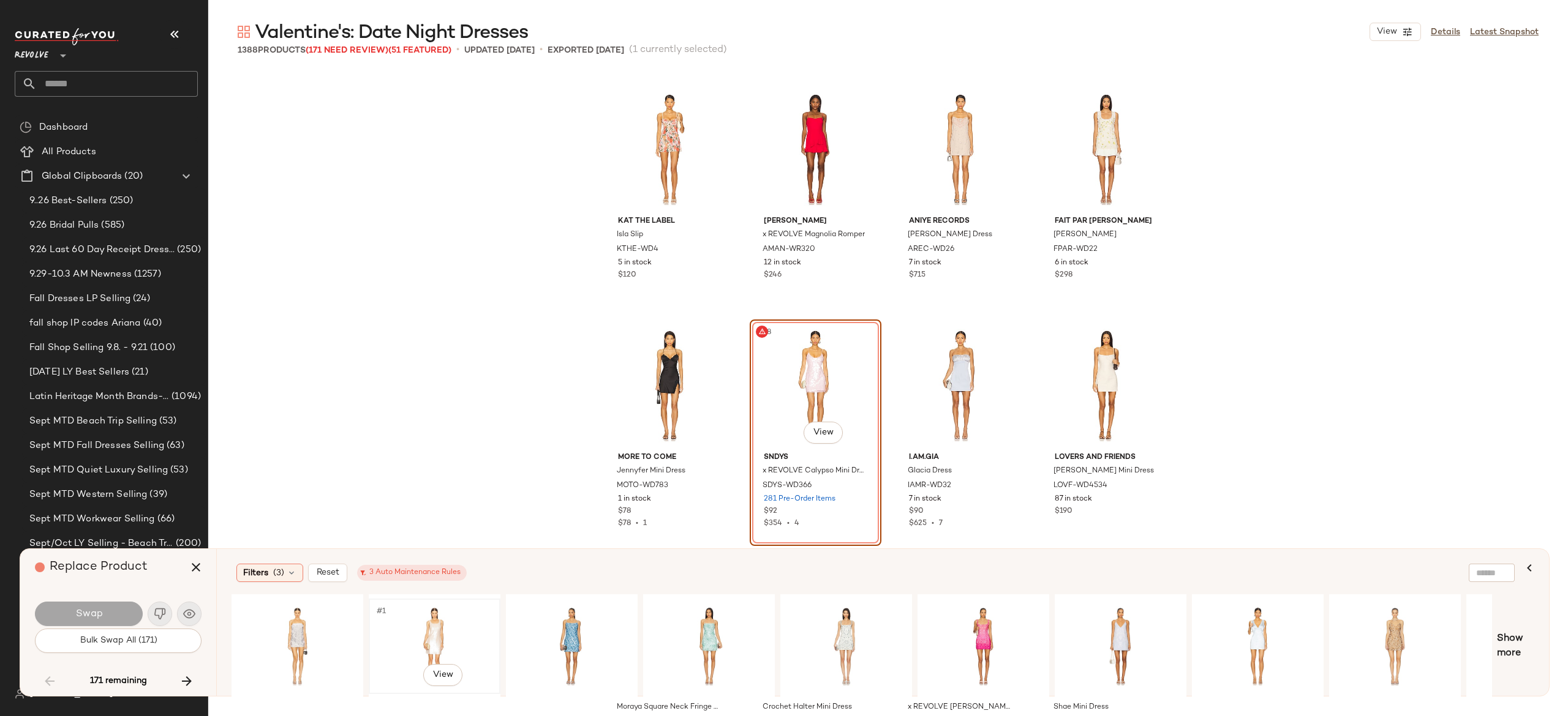
click at [437, 630] on div "#1 View" at bounding box center [434, 646] width 123 height 87
click at [116, 617] on button "Swap" at bounding box center [88, 614] width 108 height 25
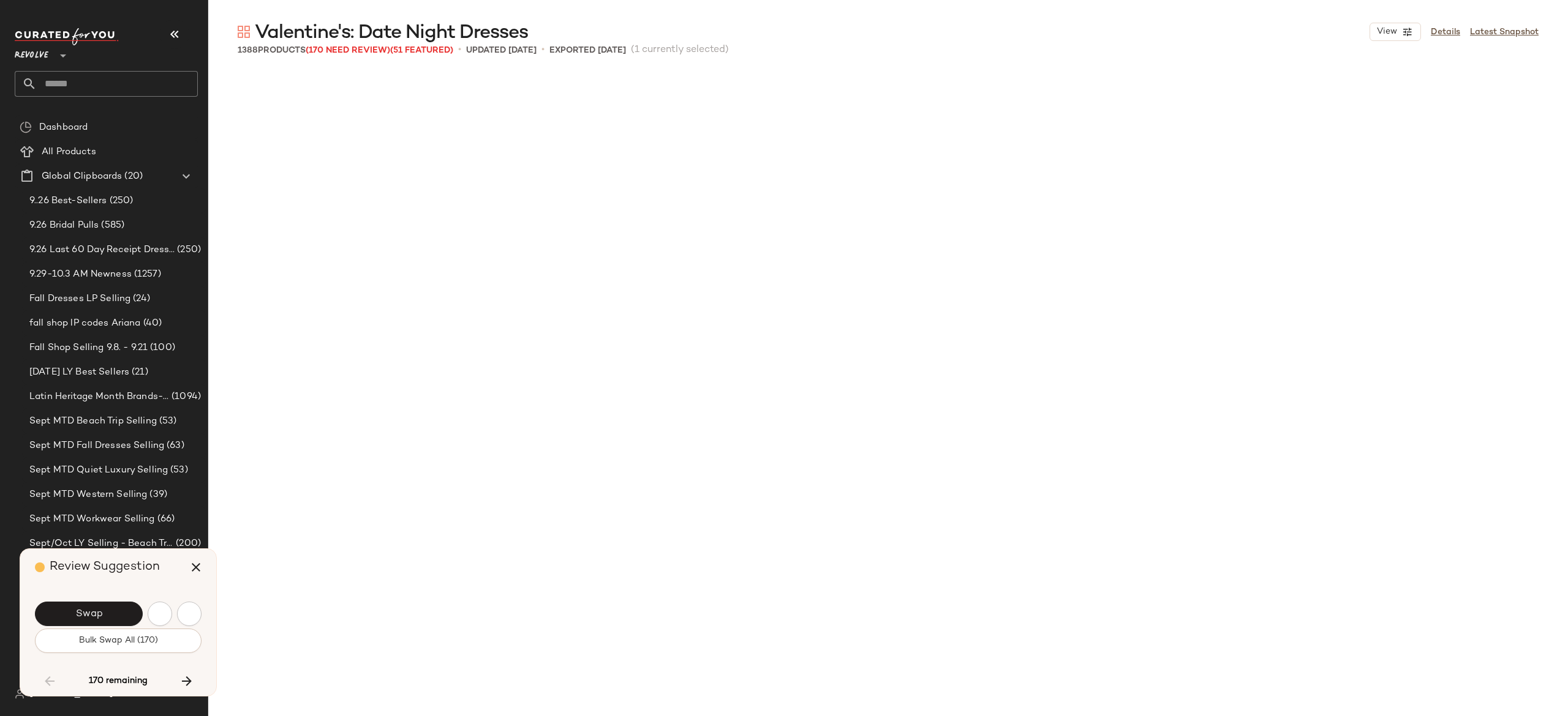
scroll to position [4962, 0]
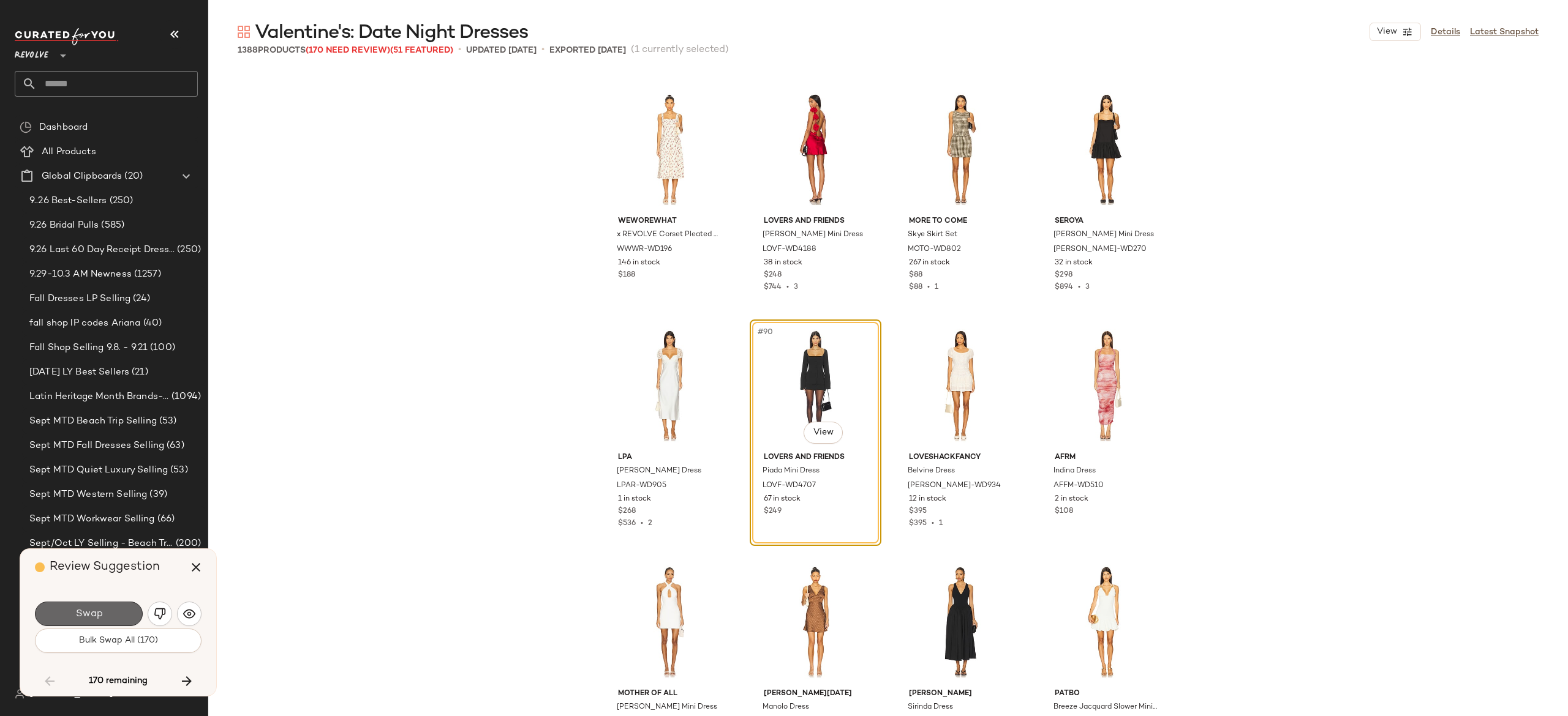
click at [91, 619] on span "Swap" at bounding box center [88, 615] width 27 height 12
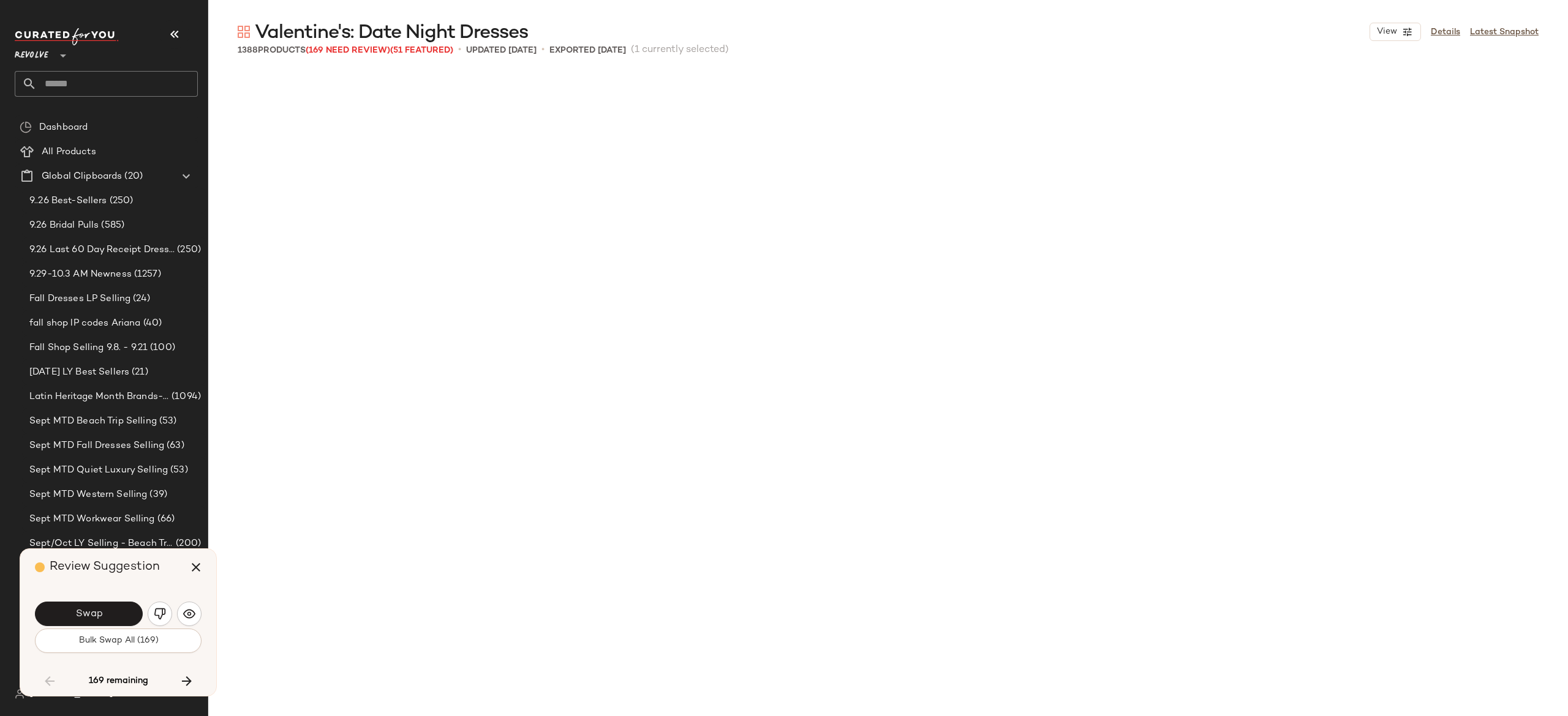
scroll to position [5671, 0]
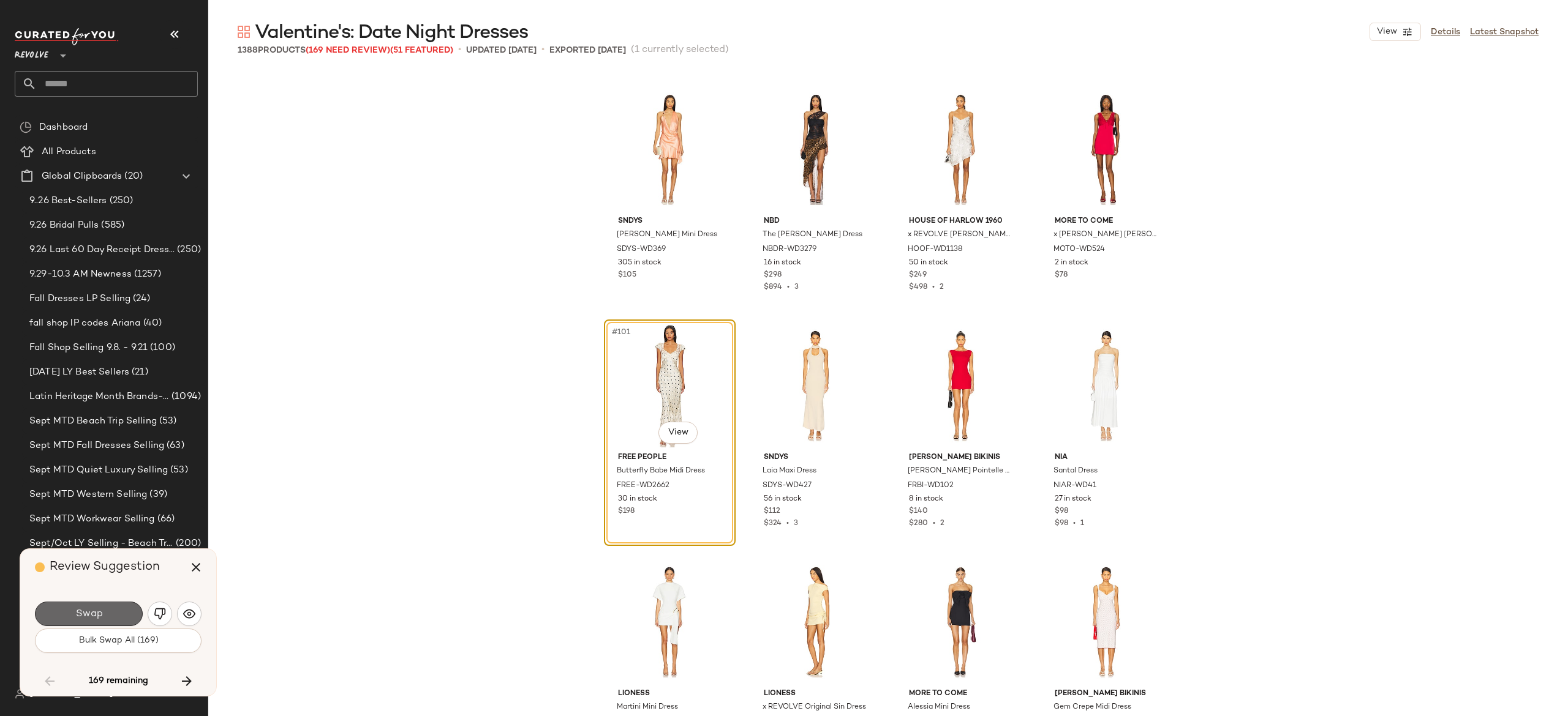
click at [123, 611] on button "Swap" at bounding box center [88, 614] width 108 height 25
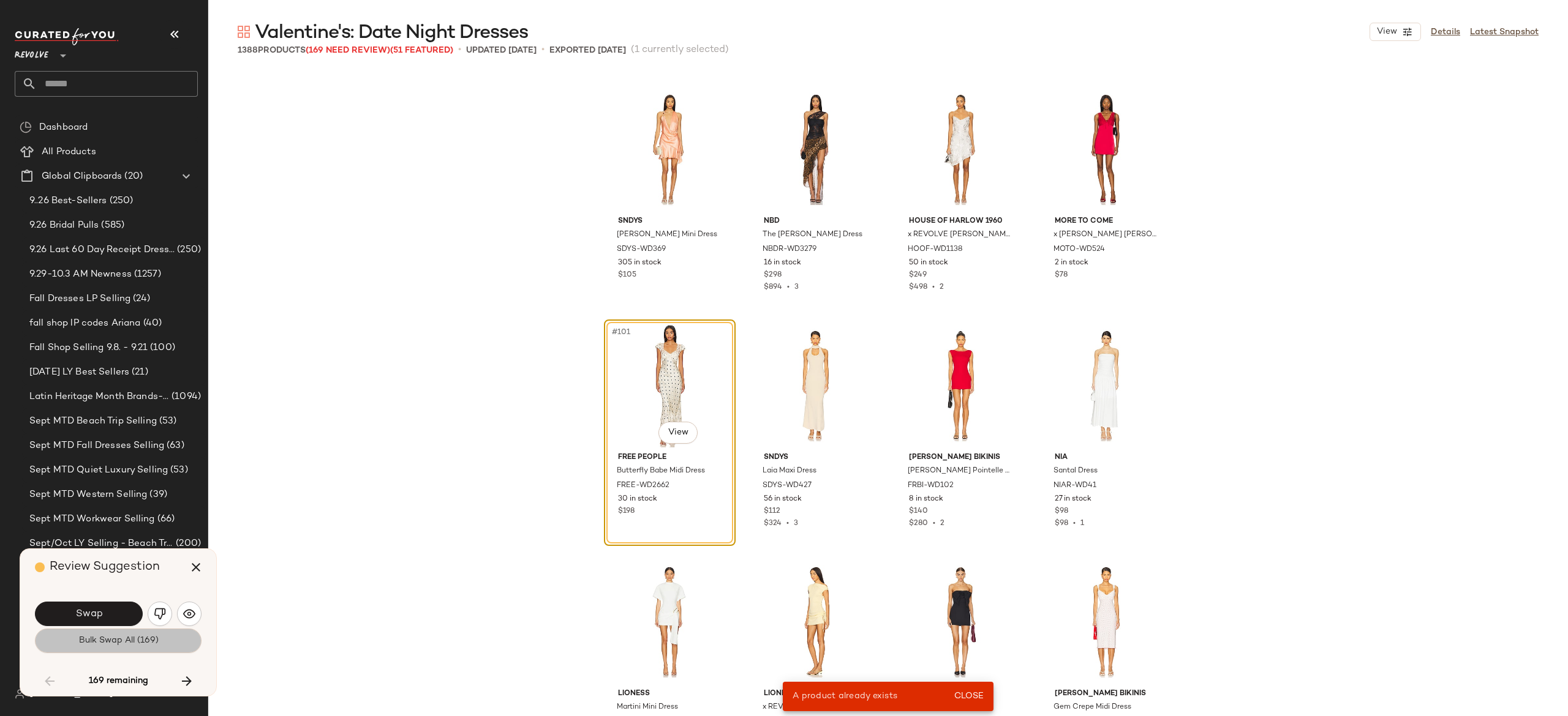
click at [170, 638] on button "Bulk Swap All (169)" at bounding box center [118, 640] width 167 height 25
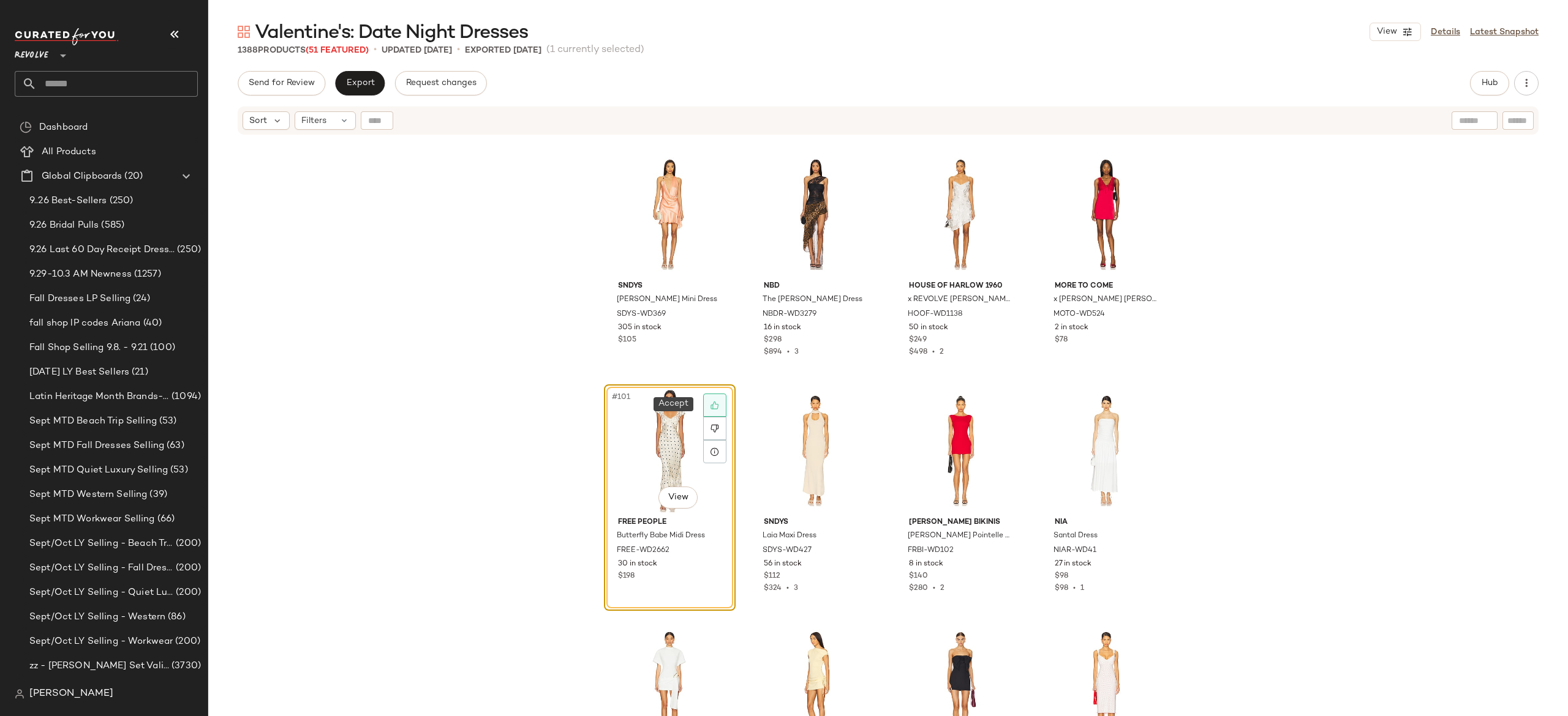
click at [711, 410] on div at bounding box center [714, 405] width 23 height 23
